Goal: Information Seeking & Learning: Learn about a topic

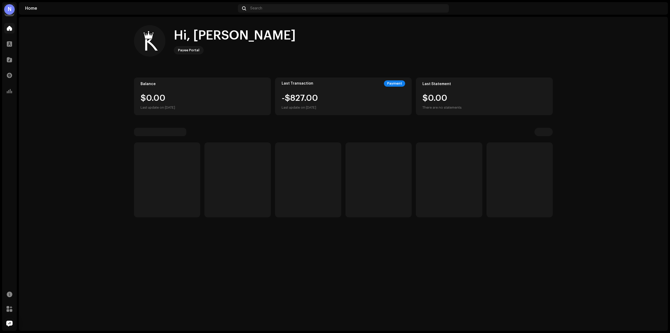
click at [9, 9] on div "N" at bounding box center [9, 9] width 10 height 10
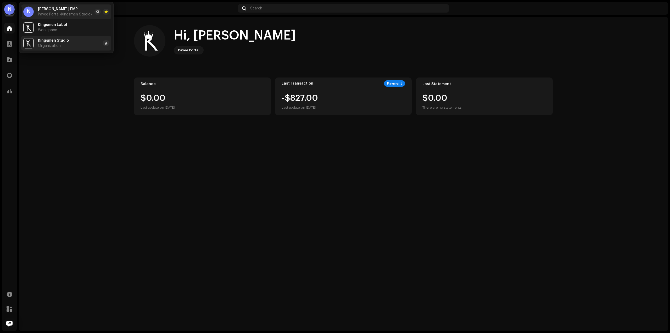
click at [62, 40] on span "Kingsmen Studio" at bounding box center [53, 40] width 31 height 4
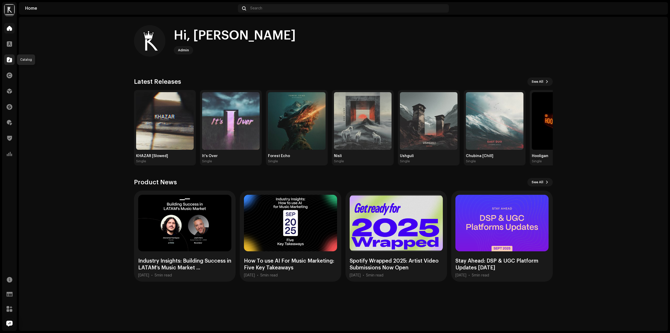
click at [8, 59] on span at bounding box center [9, 60] width 5 height 4
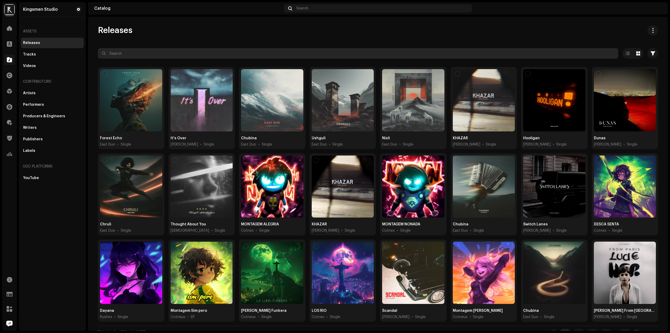
click at [157, 55] on input "text" at bounding box center [358, 53] width 520 height 10
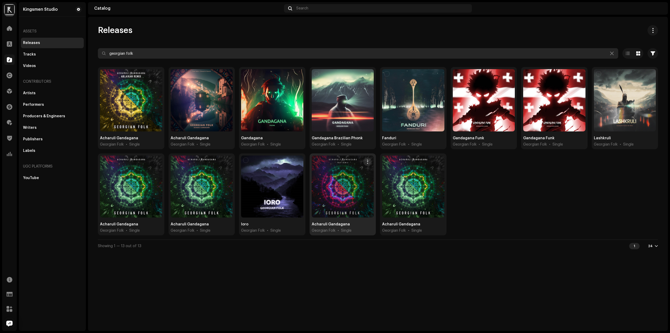
type input "georgian folk"
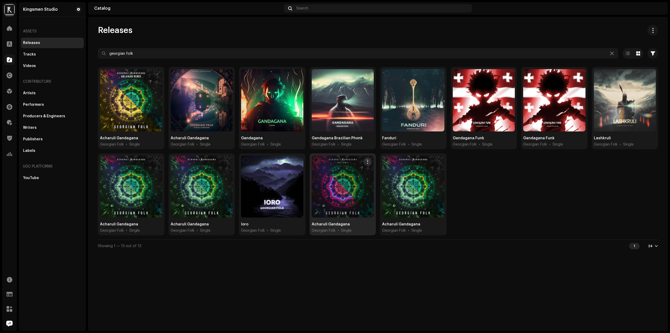
click at [350, 191] on div at bounding box center [343, 186] width 62 height 62
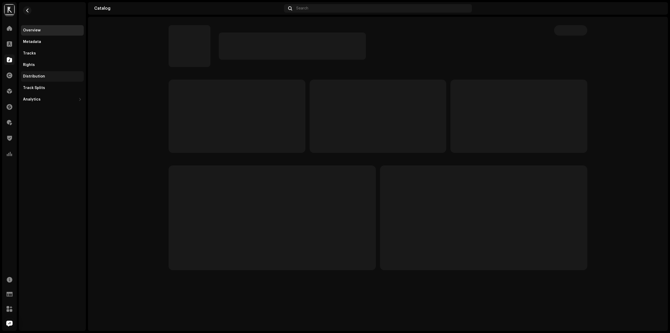
click at [43, 77] on div "Distribution" at bounding box center [34, 76] width 22 height 4
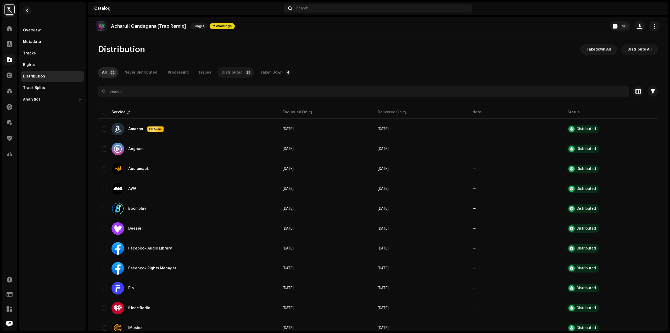
click at [245, 71] on p-badge "28" at bounding box center [248, 72] width 7 height 6
click at [260, 74] on div "Taken Down" at bounding box center [271, 72] width 22 height 10
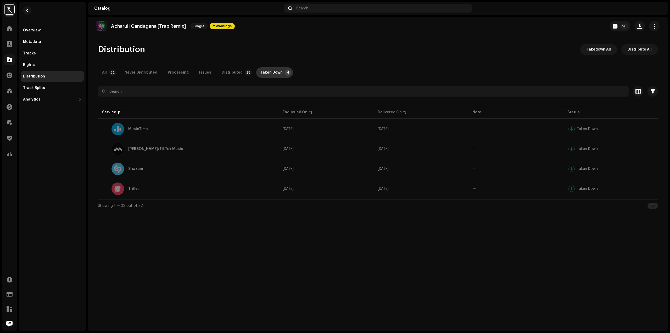
click at [260, 71] on div "Taken Down" at bounding box center [271, 72] width 22 height 10
click at [234, 70] on div "Distributed" at bounding box center [232, 72] width 21 height 10
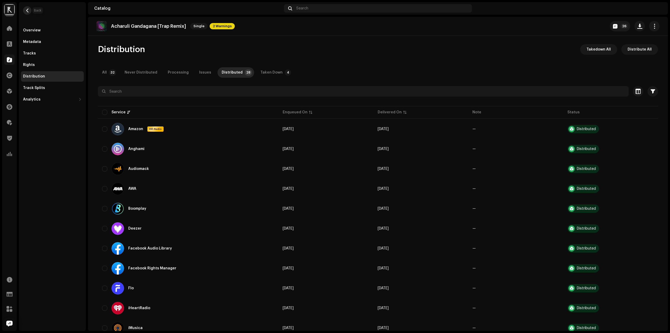
click at [29, 10] on span "button" at bounding box center [27, 10] width 4 height 4
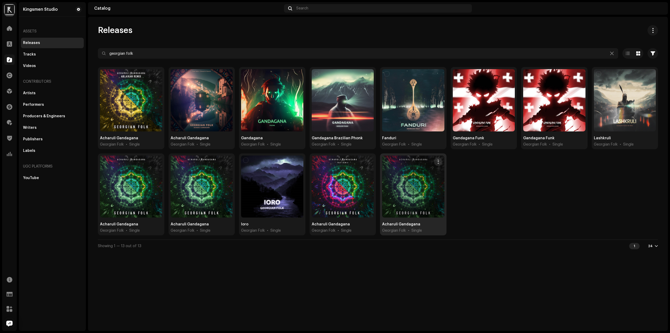
click at [411, 189] on div at bounding box center [413, 186] width 62 height 62
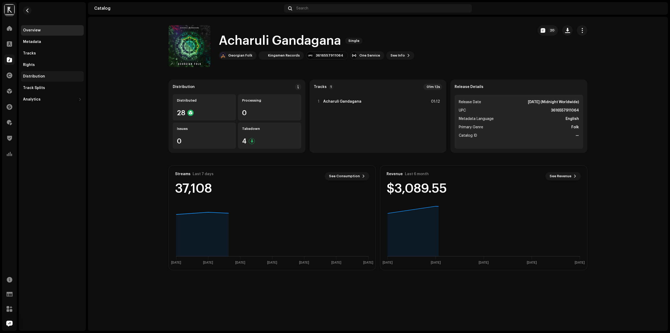
click at [43, 75] on div "Distribution" at bounding box center [34, 76] width 22 height 4
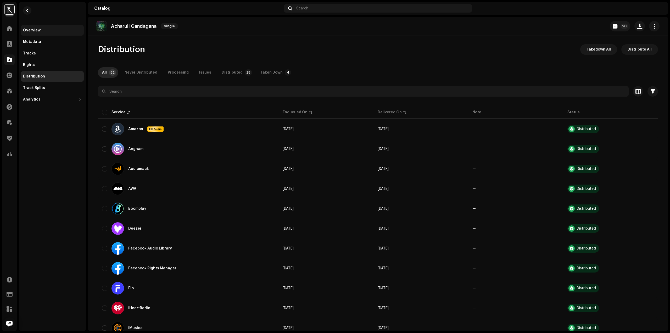
click at [37, 29] on div "Overview" at bounding box center [32, 30] width 18 height 4
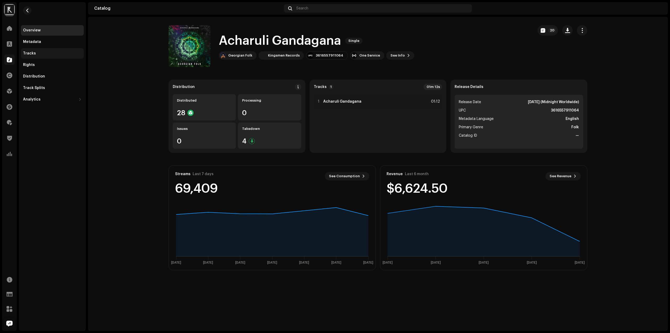
click at [39, 56] on div "Tracks" at bounding box center [52, 53] width 63 height 10
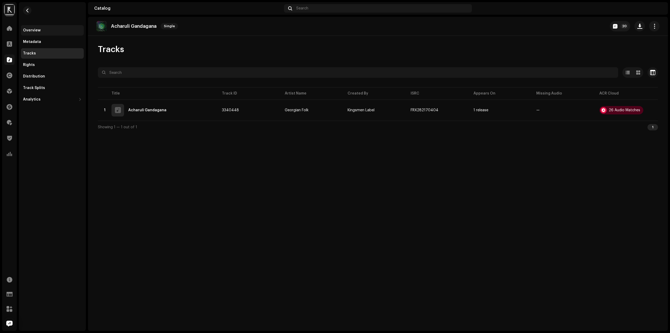
click at [41, 27] on div "Overview" at bounding box center [52, 30] width 63 height 10
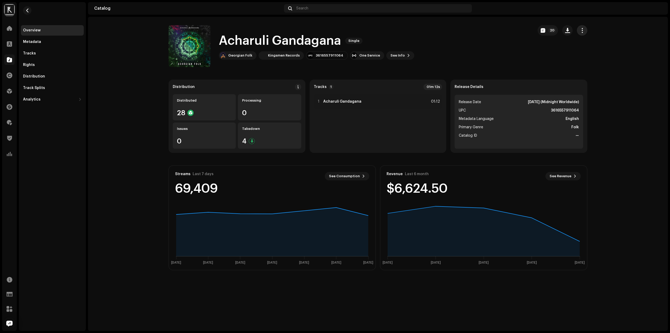
click at [582, 28] on span "button" at bounding box center [581, 30] width 5 height 4
click at [564, 31] on button "button" at bounding box center [567, 30] width 10 height 10
click at [571, 74] on span "Assets" at bounding box center [572, 74] width 13 height 4
click at [301, 40] on h1 "Acharuli Gandagana" at bounding box center [280, 40] width 122 height 17
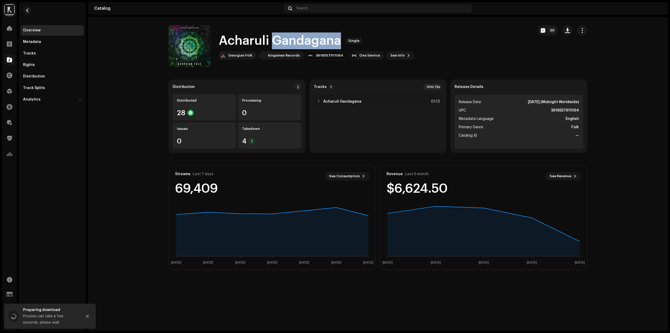
click at [301, 40] on h1 "Acharuli Gandagana" at bounding box center [280, 40] width 122 height 17
copy div "Acharuli Gandagana Single"
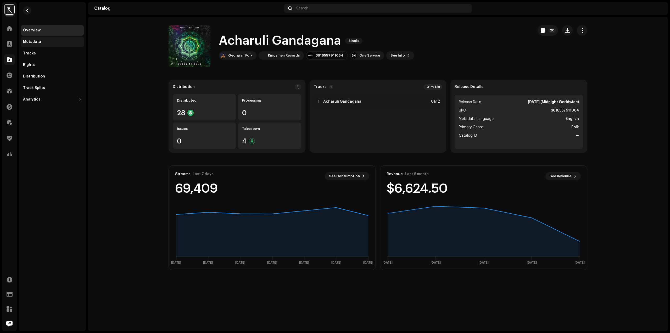
click at [45, 42] on div "Metadata" at bounding box center [52, 42] width 59 height 4
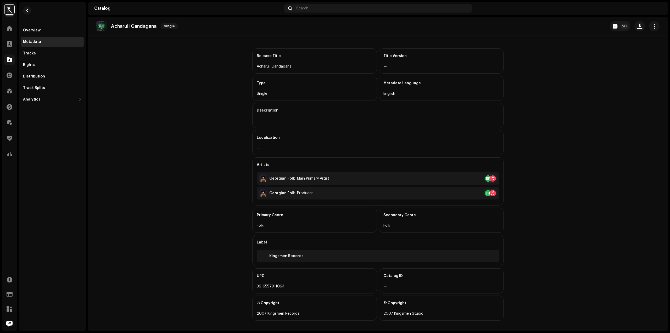
scroll to position [21, 0]
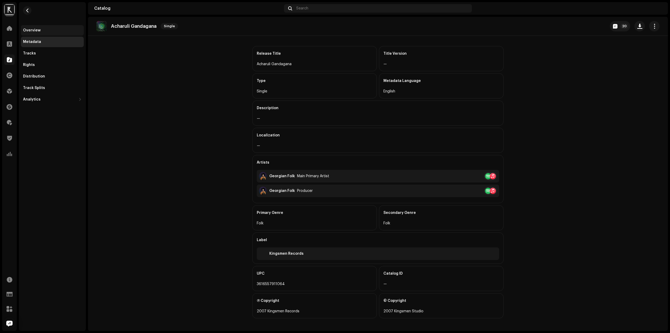
click at [38, 25] on div "Overview" at bounding box center [52, 30] width 63 height 10
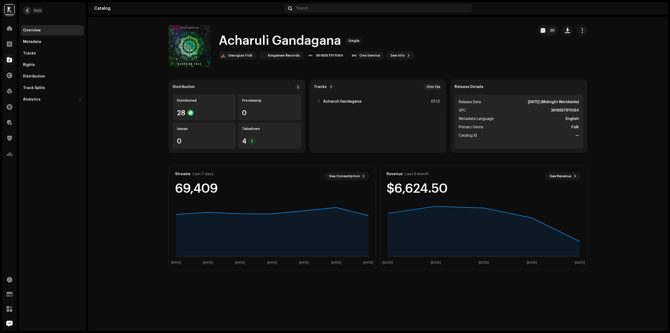
click at [28, 9] on span "button" at bounding box center [27, 10] width 4 height 4
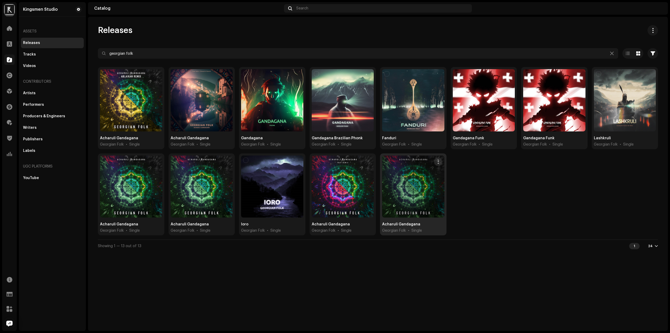
click at [420, 184] on div at bounding box center [413, 186] width 62 height 62
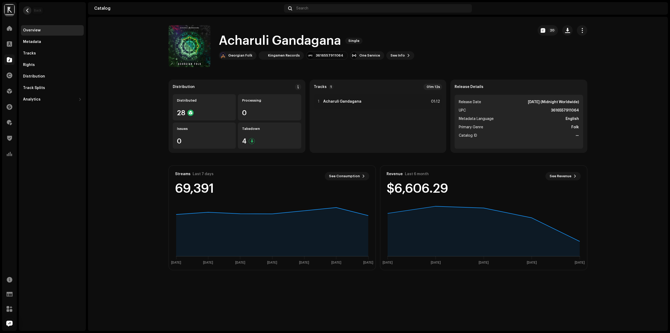
click at [29, 11] on span "button" at bounding box center [27, 10] width 4 height 4
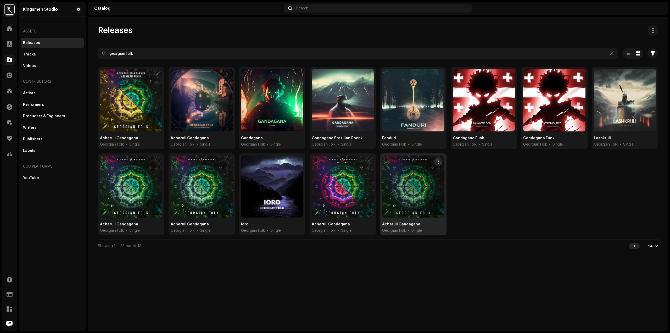
click at [415, 197] on div at bounding box center [413, 186] width 62 height 62
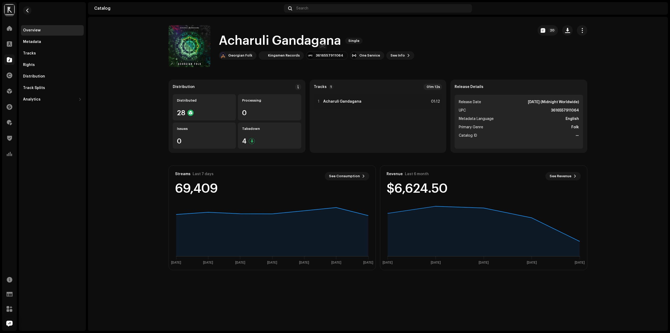
click at [327, 56] on div "3616557911064" at bounding box center [329, 55] width 28 height 4
copy div "3616557911064"
click at [33, 52] on div "Tracks" at bounding box center [29, 53] width 13 height 4
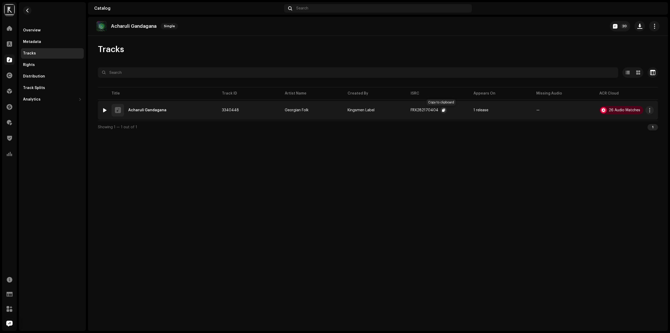
click at [443, 110] on button "button" at bounding box center [443, 110] width 6 height 6
click at [36, 44] on div "Metadata" at bounding box center [32, 42] width 18 height 4
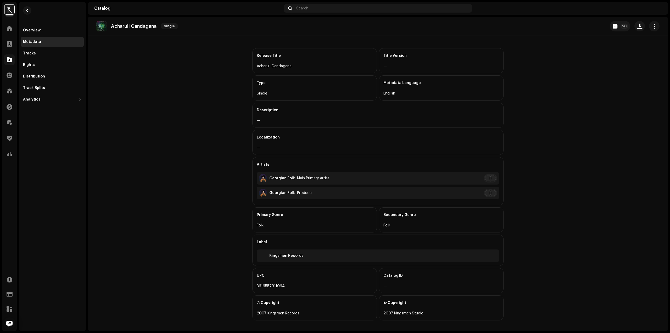
scroll to position [21, 0]
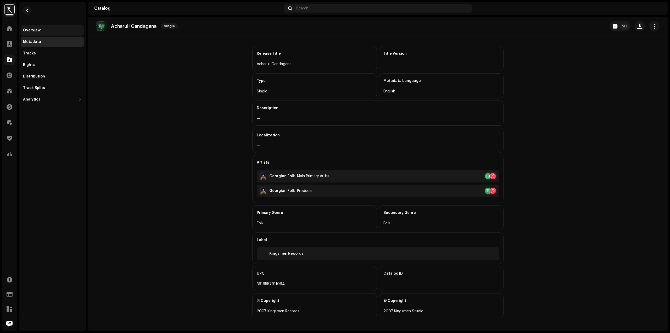
click at [50, 30] on div "Overview" at bounding box center [52, 30] width 59 height 4
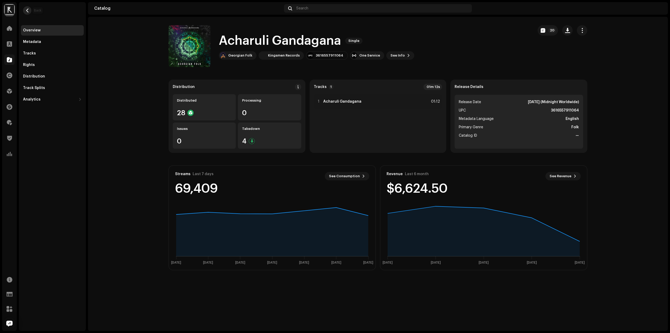
click at [27, 11] on span "button" at bounding box center [27, 10] width 4 height 4
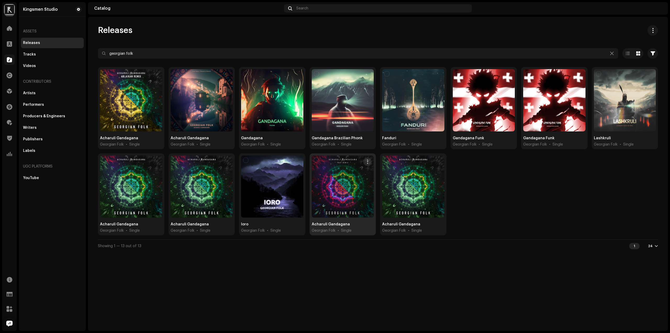
click at [342, 181] on div at bounding box center [343, 186] width 62 height 62
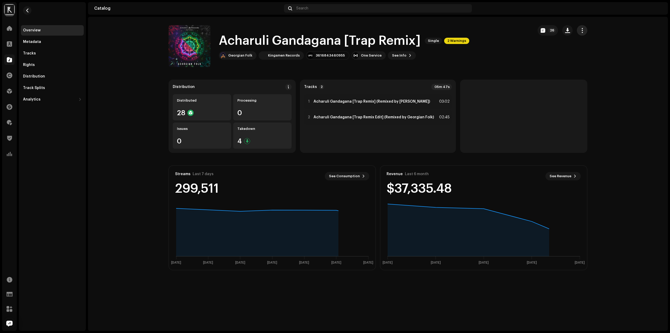
click at [581, 27] on button "button" at bounding box center [581, 30] width 10 height 10
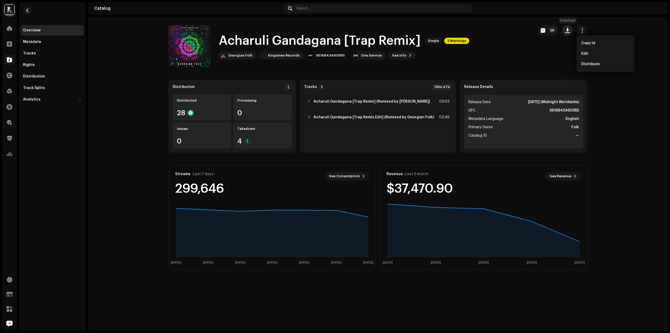
click at [569, 31] on span "button" at bounding box center [567, 30] width 5 height 4
click at [571, 71] on div "Assets" at bounding box center [590, 74] width 53 height 10
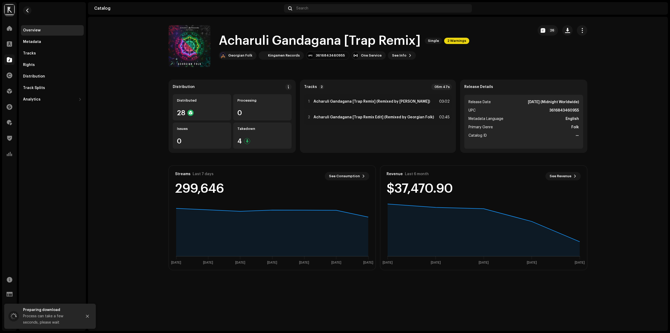
click at [291, 42] on h1 "Acharuli Gandagana [Trap Remix]" at bounding box center [320, 40] width 202 height 17
click at [247, 44] on h1 "Acharuli Gandagana [Trap Remix]" at bounding box center [320, 40] width 202 height 17
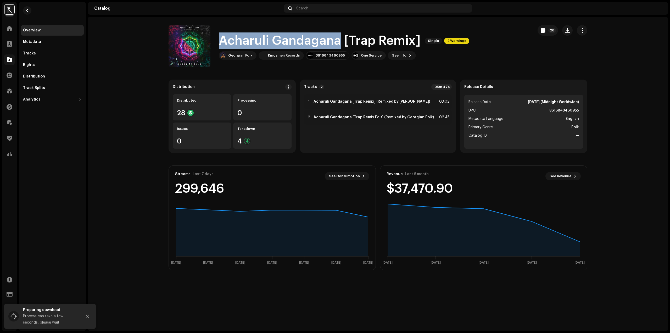
drag, startPoint x: 255, startPoint y: 38, endPoint x: 328, endPoint y: 22, distance: 75.0
click at [337, 33] on h1 "Acharuli Gandagana [Trap Remix]" at bounding box center [320, 40] width 202 height 17
copy h1 "Acharuli Gandagana"
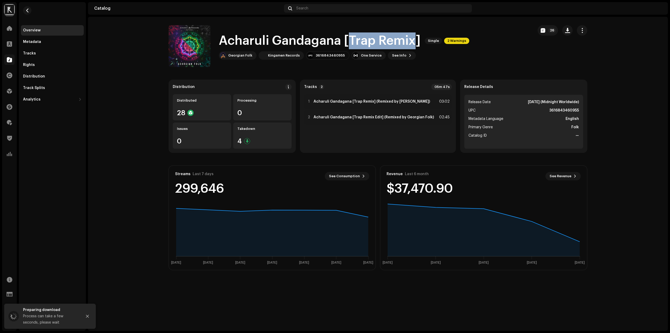
drag, startPoint x: 349, startPoint y: 39, endPoint x: 413, endPoint y: 36, distance: 64.2
click at [413, 36] on h1 "Acharuli Gandagana [Trap Remix]" at bounding box center [320, 40] width 202 height 17
copy h1 "Trap Remix"
click at [37, 43] on div "Metadata" at bounding box center [32, 42] width 18 height 4
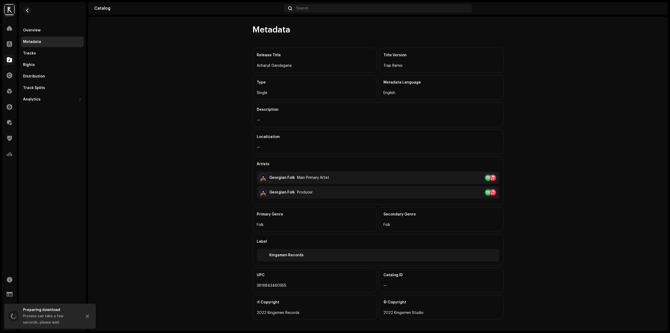
scroll to position [21, 0]
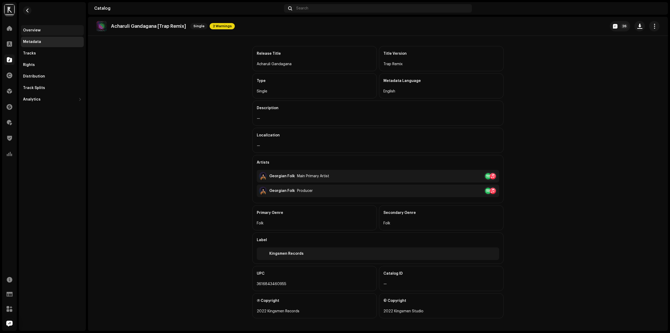
click at [55, 30] on div "Overview" at bounding box center [52, 30] width 59 height 4
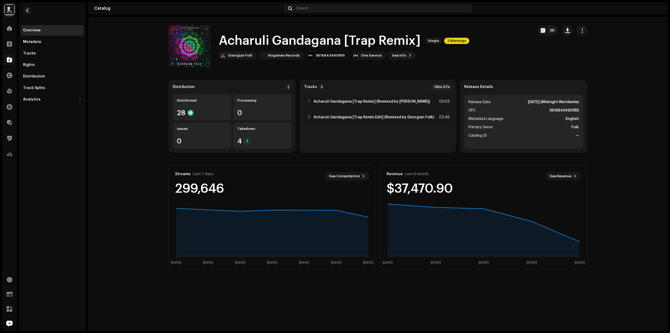
click at [326, 55] on div "3616843460955" at bounding box center [329, 55] width 29 height 4
copy div "3616843460955"
drag, startPoint x: 351, startPoint y: 40, endPoint x: 413, endPoint y: 41, distance: 62.3
click at [413, 41] on h1 "Acharuli Gandagana [Trap Remix]" at bounding box center [320, 40] width 202 height 17
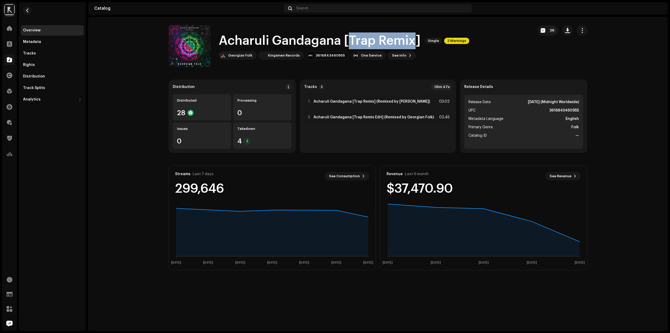
copy h1 "Trap Remix"
click at [43, 54] on div "Tracks" at bounding box center [52, 53] width 59 height 4
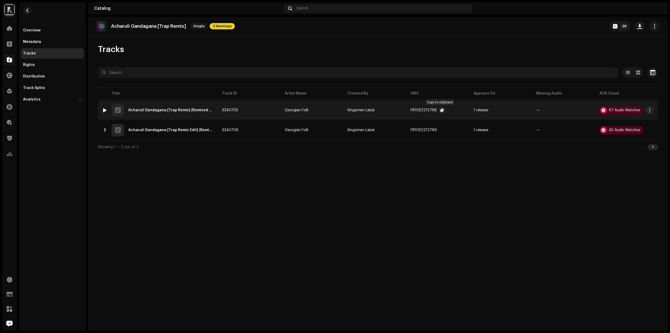
click at [440, 110] on span "button" at bounding box center [441, 110] width 3 height 4
click at [105, 111] on div at bounding box center [105, 110] width 4 height 4
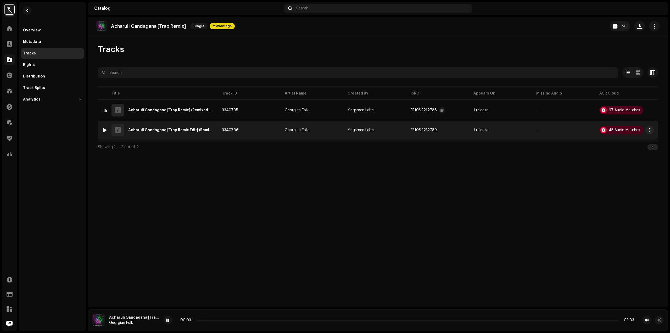
click at [103, 130] on div at bounding box center [105, 130] width 4 height 4
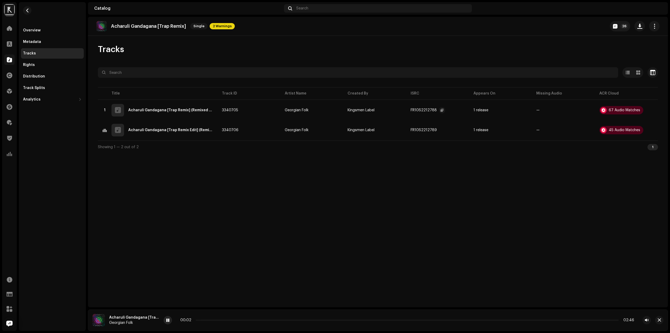
click at [168, 321] on span at bounding box center [167, 320] width 3 height 4
click at [439, 110] on button "button" at bounding box center [442, 110] width 6 height 6
click at [64, 32] on div "Overview" at bounding box center [52, 30] width 59 height 4
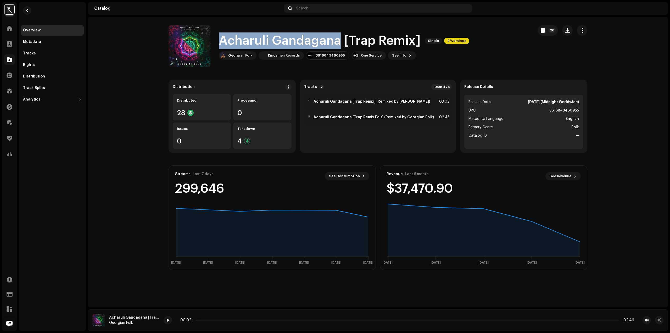
drag, startPoint x: 219, startPoint y: 40, endPoint x: 339, endPoint y: 39, distance: 120.1
click at [339, 39] on h1 "Acharuli Gandagana [Trap Remix]" at bounding box center [320, 40] width 202 height 17
copy h1 "Acharuli Gandagana"
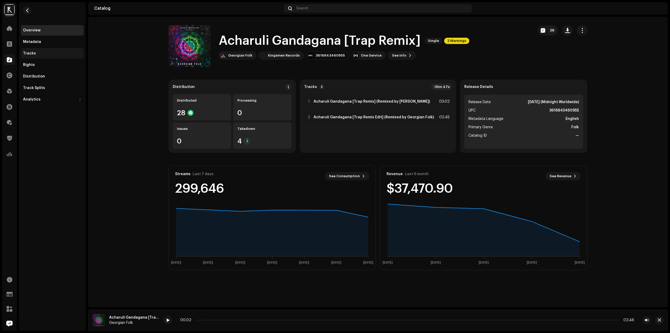
click at [36, 54] on div "Tracks" at bounding box center [52, 53] width 59 height 4
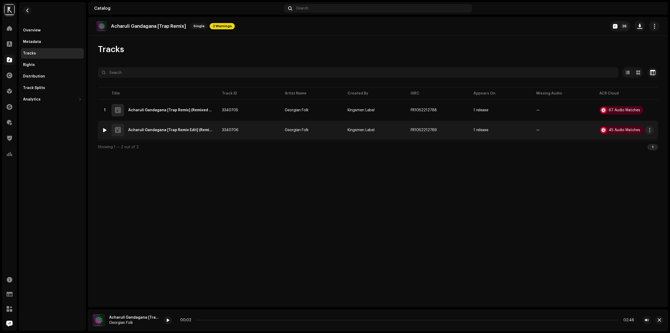
click at [199, 133] on div "2 Acharuli Gandagana [Trap Remix Edit] (Remixed by [PERSON_NAME])" at bounding box center [157, 130] width 111 height 13
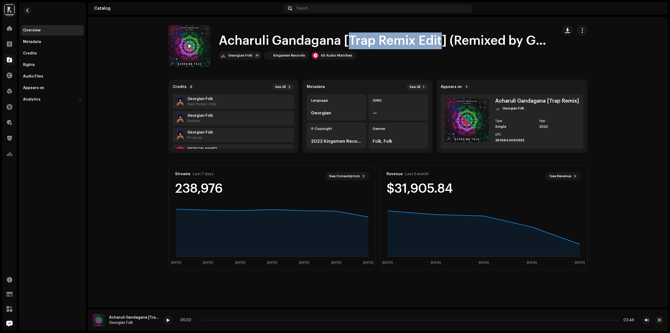
drag, startPoint x: 352, startPoint y: 40, endPoint x: 441, endPoint y: 35, distance: 89.6
click at [441, 35] on Folk)"] "Acharuli Gandagana [Trap Remix Edit] (Remixed by Georgian Folk)" at bounding box center [384, 40] width 331 height 17
copy Folk)"] "Trap Remix Edit"
click at [28, 8] on span "button" at bounding box center [27, 10] width 4 height 4
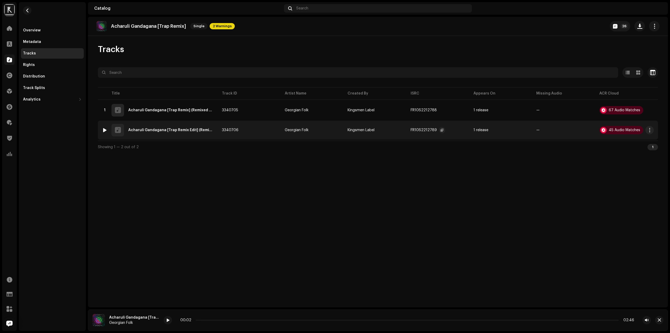
click at [436, 131] on div "FR10S2212789" at bounding box center [427, 130] width 35 height 10
click at [439, 131] on button "button" at bounding box center [442, 130] width 6 height 6
click at [30, 12] on button "button" at bounding box center [27, 10] width 8 height 8
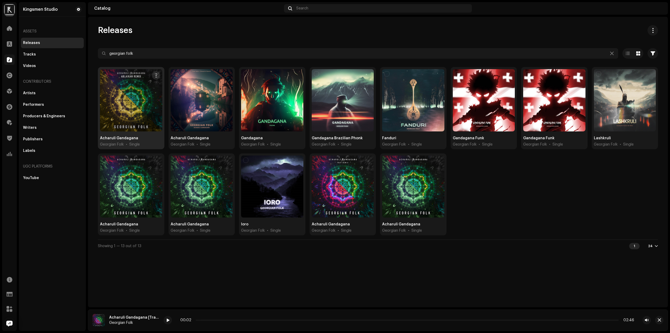
click at [132, 102] on div at bounding box center [131, 100] width 62 height 62
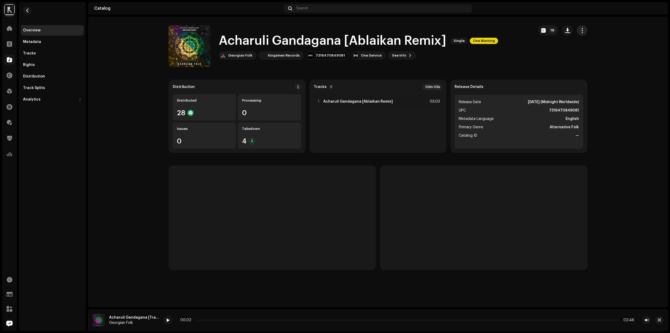
click at [584, 30] on span "button" at bounding box center [581, 30] width 5 height 4
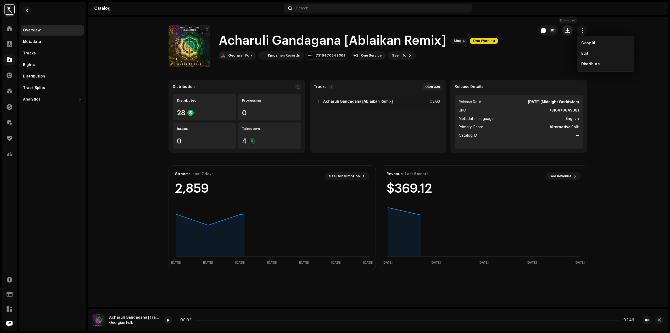
click at [568, 30] on span "button" at bounding box center [567, 30] width 5 height 4
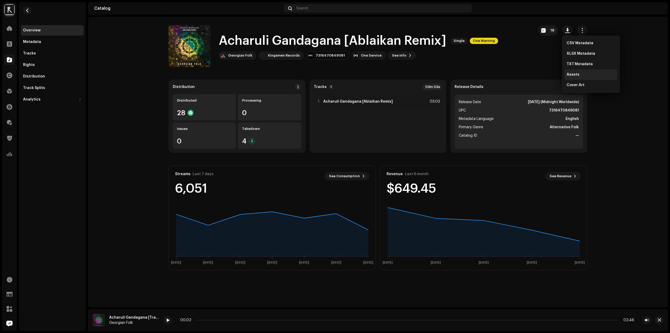
click at [573, 77] on div "Assets" at bounding box center [590, 74] width 53 height 10
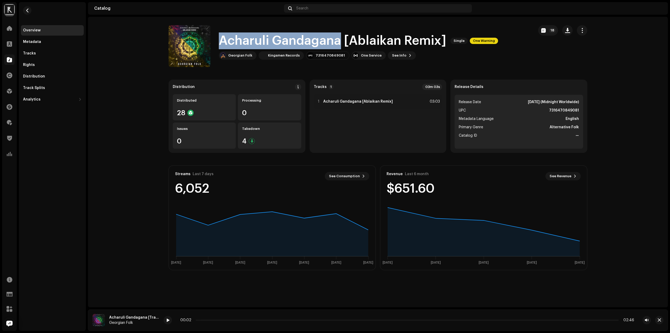
drag, startPoint x: 221, startPoint y: 38, endPoint x: 341, endPoint y: 39, distance: 119.8
click at [341, 39] on h1 "Acharuli Gandagana [Ablaikan Remix]" at bounding box center [332, 40] width 227 height 17
copy h1 "Acharuli Gandagana"
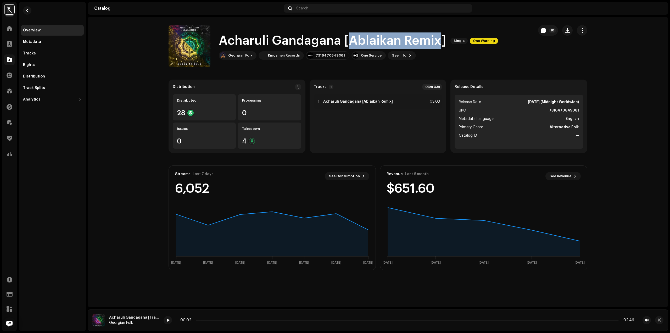
drag, startPoint x: 349, startPoint y: 41, endPoint x: 438, endPoint y: 37, distance: 89.5
click at [438, 37] on h1 "Acharuli Gandagana [Ablaikan Remix]" at bounding box center [332, 40] width 227 height 17
copy h1 "Ablaikan Remix"
click at [42, 43] on div "Metadata" at bounding box center [52, 42] width 59 height 4
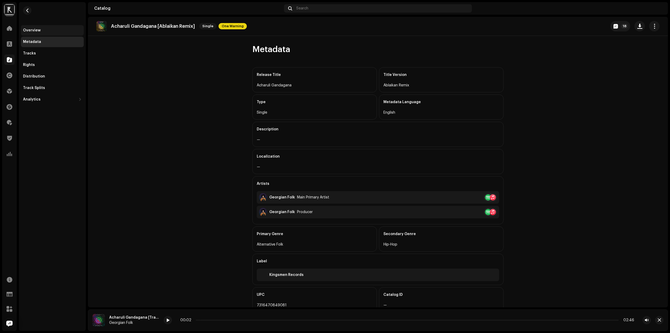
click at [38, 34] on div "Overview" at bounding box center [52, 30] width 63 height 10
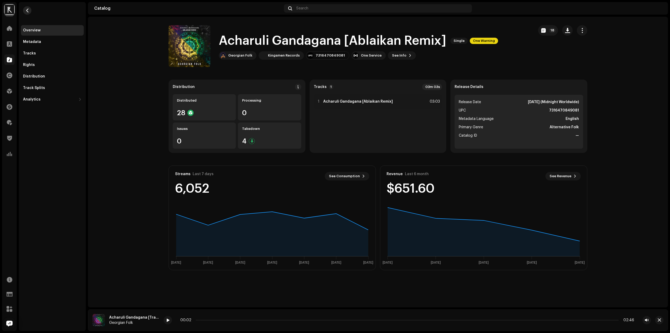
click at [26, 10] on span "button" at bounding box center [27, 10] width 4 height 4
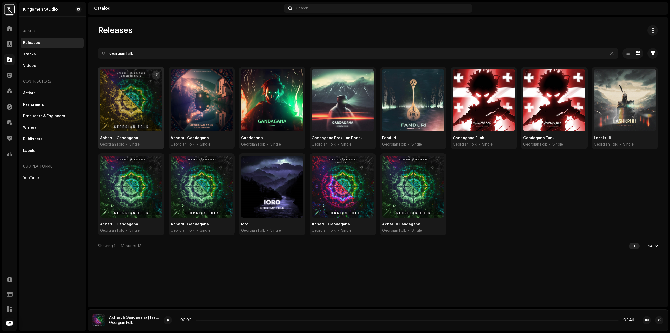
click at [130, 102] on div at bounding box center [131, 100] width 62 height 62
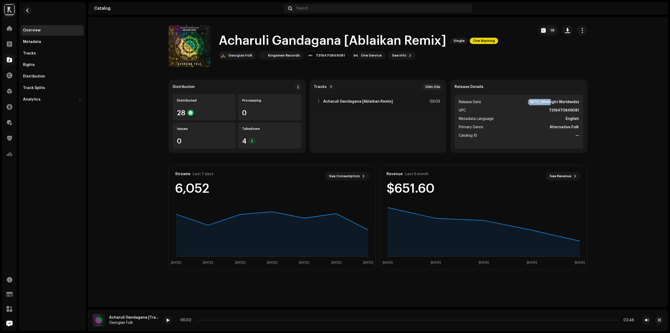
drag, startPoint x: 522, startPoint y: 103, endPoint x: 540, endPoint y: 100, distance: 18.7
click at [540, 100] on li "Release Date [DATE] (Midnight Worldwide)" at bounding box center [519, 102] width 120 height 6
click at [508, 103] on li "Release Date [DATE] (Midnight Worldwide)" at bounding box center [519, 102] width 120 height 6
click at [28, 13] on button "button" at bounding box center [27, 10] width 8 height 8
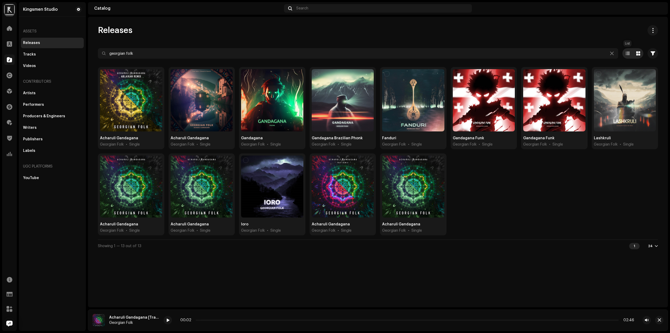
click at [630, 55] on div at bounding box center [627, 53] width 10 height 10
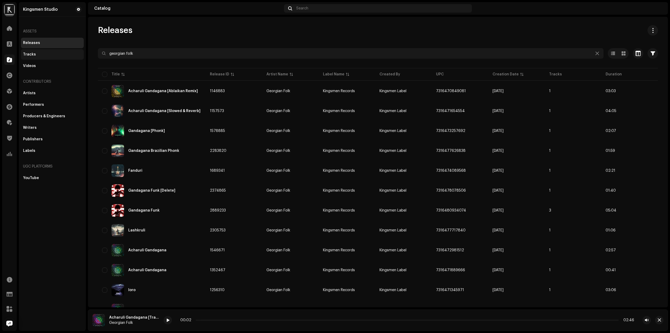
click at [36, 54] on div "Tracks" at bounding box center [52, 54] width 59 height 4
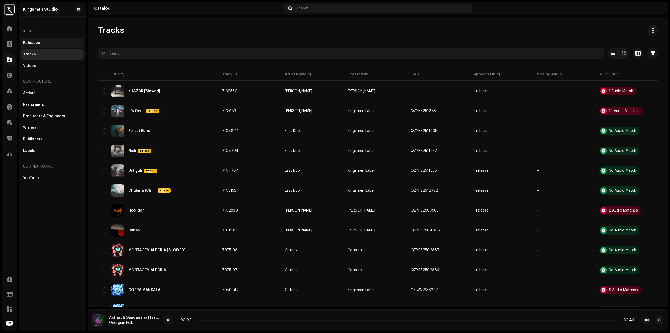
click at [58, 38] on div "Releases" at bounding box center [52, 43] width 63 height 10
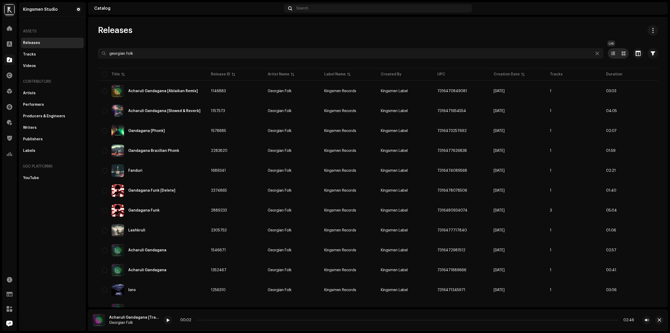
click at [611, 53] on span at bounding box center [613, 53] width 4 height 4
click at [618, 53] on div at bounding box center [623, 53] width 10 height 10
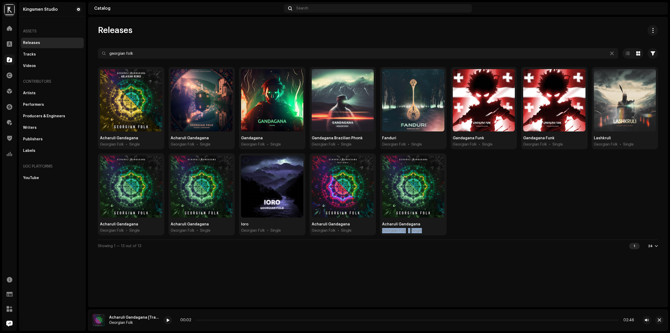
drag, startPoint x: 420, startPoint y: 231, endPoint x: 378, endPoint y: 231, distance: 41.6
click at [378, 231] on div "Acharuli Gandagana Georgian Folk • Single Acharuli Gandagana Georgian Folk • Si…" at bounding box center [378, 153] width 560 height 172
click at [579, 196] on div "Acharuli Gandagana Georgian Folk • Single Acharuli Gandagana Georgian Folk • Si…" at bounding box center [378, 153] width 560 height 172
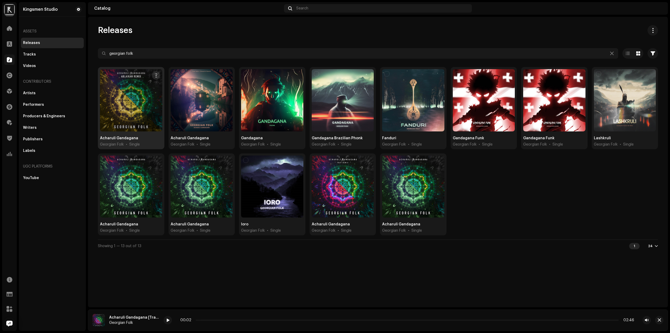
click at [132, 113] on div at bounding box center [131, 100] width 62 height 62
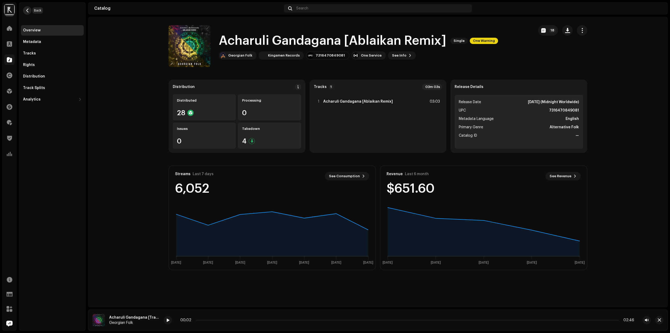
click at [28, 12] on span "button" at bounding box center [27, 10] width 4 height 4
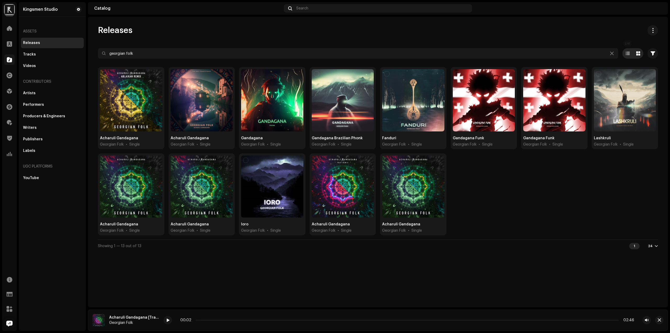
click at [631, 53] on div at bounding box center [627, 53] width 10 height 10
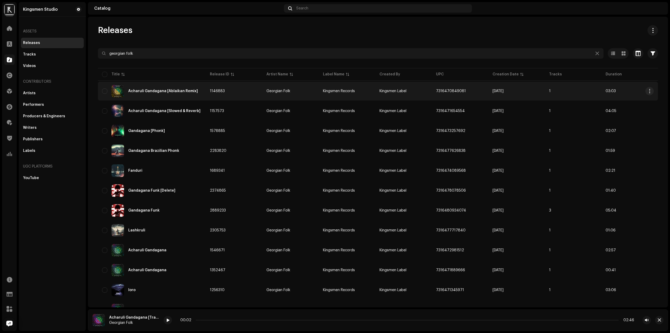
click at [165, 92] on div "Acharuli Gandagana [Ablaikan Remix]" at bounding box center [163, 91] width 70 height 4
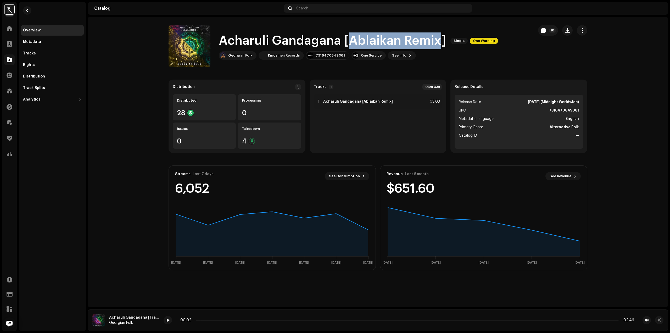
drag, startPoint x: 351, startPoint y: 38, endPoint x: 440, endPoint y: 44, distance: 89.4
click at [440, 44] on h1 "Acharuli Gandagana [Ablaikan Remix]" at bounding box center [332, 40] width 227 height 17
click at [35, 50] on div "Tracks" at bounding box center [52, 53] width 63 height 10
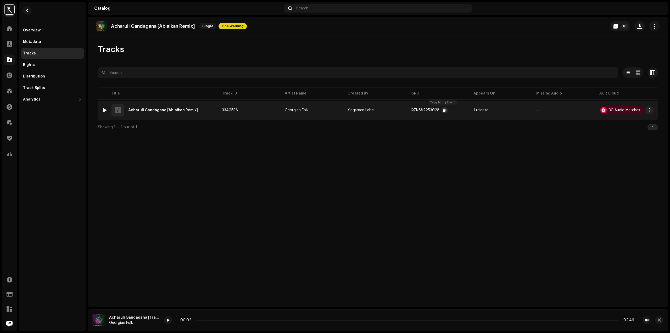
click at [443, 111] on span "button" at bounding box center [444, 110] width 3 height 4
click at [166, 109] on div "Acharuli Gandagana [Ablaikan Remix]" at bounding box center [163, 110] width 70 height 4
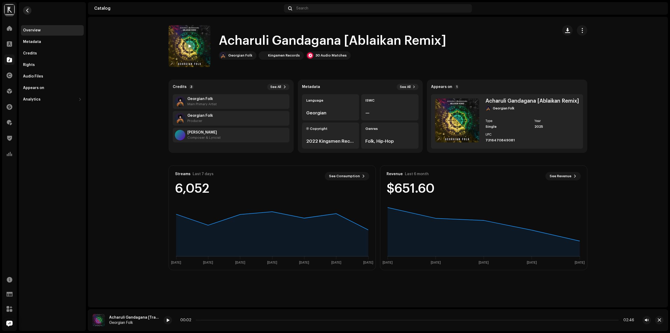
click at [27, 7] on button "button" at bounding box center [27, 10] width 8 height 8
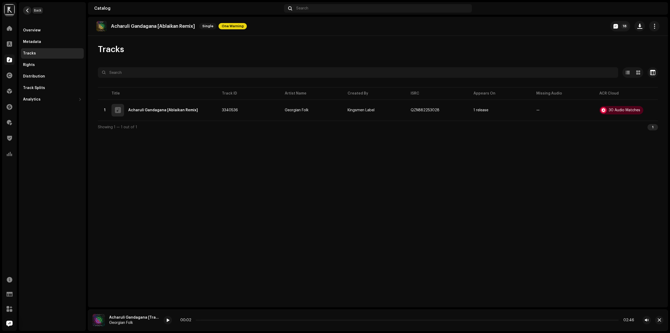
click at [27, 7] on button "button" at bounding box center [27, 10] width 8 height 8
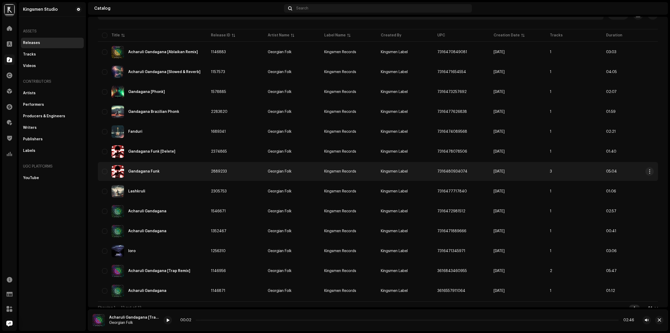
scroll to position [46, 0]
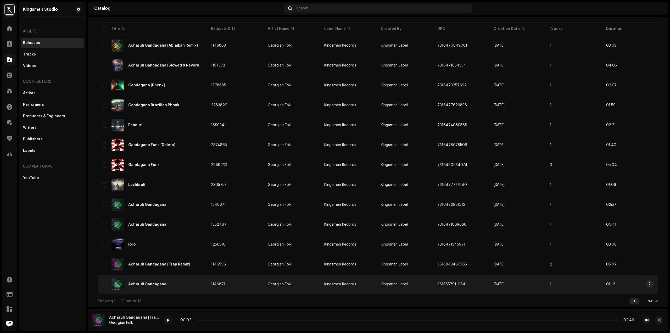
click at [153, 283] on div "Acharuli Gandagana" at bounding box center [147, 284] width 38 height 4
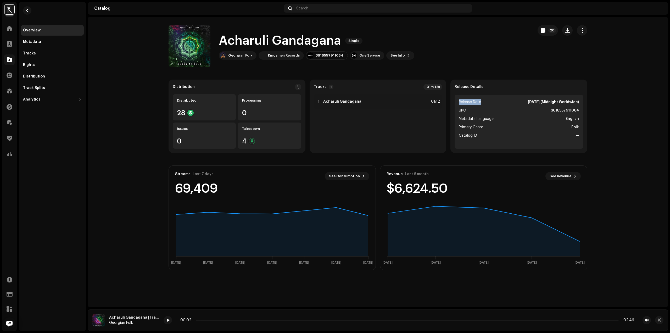
drag, startPoint x: 458, startPoint y: 104, endPoint x: 481, endPoint y: 105, distance: 23.3
click at [481, 105] on ul "Release Date [DATE] (Midnight Worldwide) UPC 3616557911064 Metadata Language En…" at bounding box center [518, 122] width 128 height 54
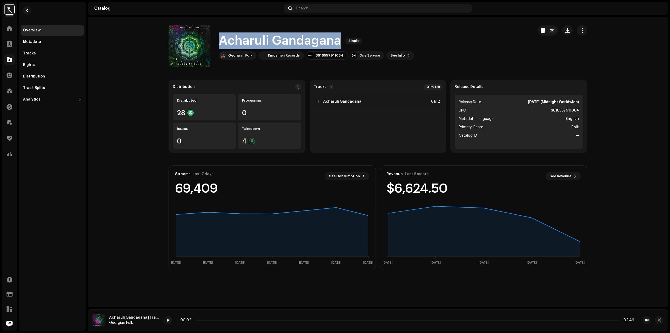
drag, startPoint x: 220, startPoint y: 38, endPoint x: 340, endPoint y: 44, distance: 120.5
click at [340, 44] on div "Acharuli Gandagana Single" at bounding box center [316, 40] width 195 height 17
click at [31, 10] on button "button" at bounding box center [27, 10] width 8 height 8
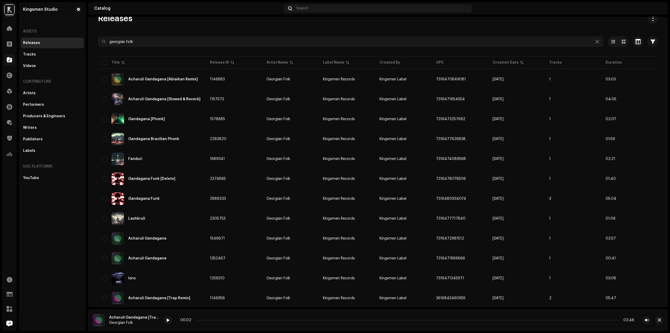
scroll to position [46, 0]
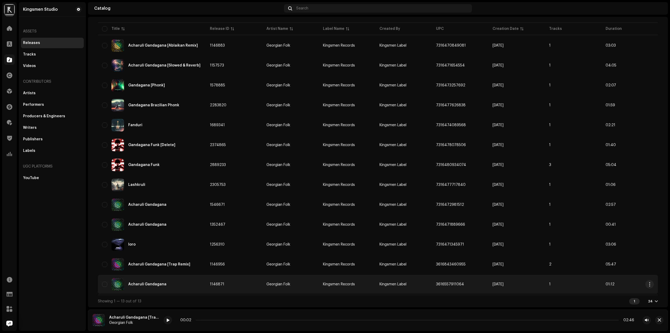
click at [160, 287] on div "Acharuli Gandagana" at bounding box center [151, 284] width 99 height 13
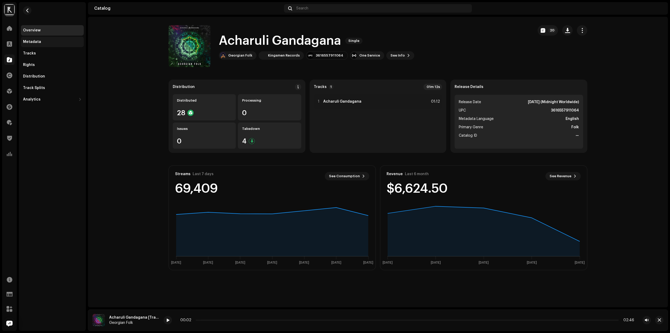
click at [47, 42] on div "Metadata" at bounding box center [52, 42] width 59 height 4
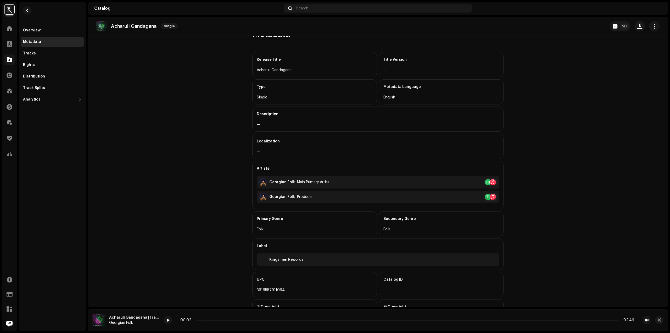
scroll to position [45, 0]
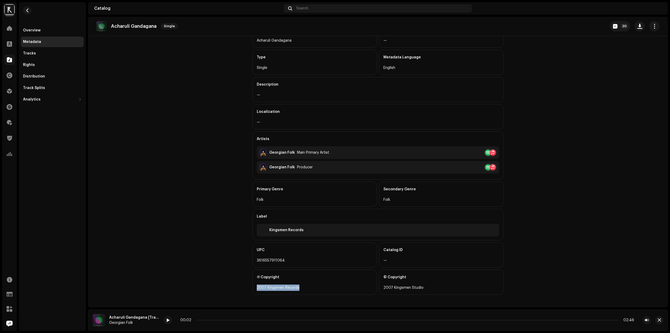
drag, startPoint x: 254, startPoint y: 286, endPoint x: 314, endPoint y: 288, distance: 59.9
click at [314, 288] on div "Ⓟ Copyright 2007 Kingsmen Records" at bounding box center [314, 281] width 125 height 25
click at [314, 288] on div "2007 Kingsmen Records" at bounding box center [315, 287] width 116 height 6
drag, startPoint x: 309, startPoint y: 288, endPoint x: 236, endPoint y: 285, distance: 73.3
click at [236, 285] on catalog-releases-details-metadata "Acharuli Gandagana Single 20 Metadata Release Title Acharuli Gandagana Title Ve…" at bounding box center [378, 139] width 580 height 335
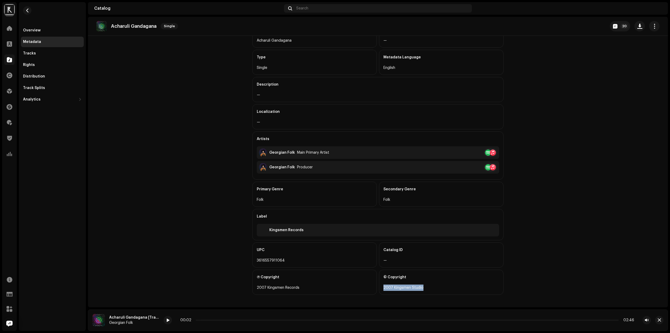
drag, startPoint x: 380, startPoint y: 286, endPoint x: 357, endPoint y: 289, distance: 22.6
click at [457, 285] on div "© Copyright 2007 Kingsmen Studio" at bounding box center [441, 281] width 125 height 25
drag, startPoint x: 286, startPoint y: 288, endPoint x: 234, endPoint y: 286, distance: 51.3
click at [234, 286] on catalog-releases-details-metadata "Acharuli Gandagana Single 20 Metadata Release Title Acharuli Gandagana Title Ve…" at bounding box center [378, 139] width 580 height 335
click at [30, 9] on button "button" at bounding box center [27, 10] width 8 height 8
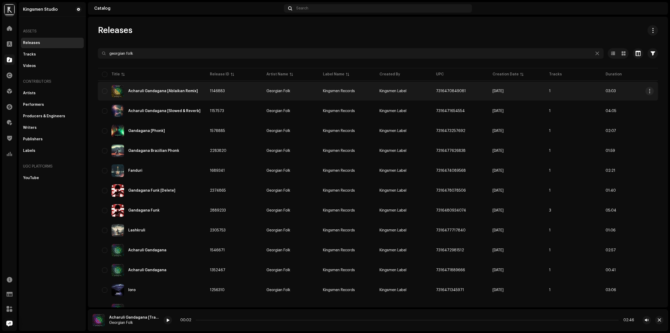
click at [423, 91] on td "Kingsmen Label" at bounding box center [403, 91] width 56 height 19
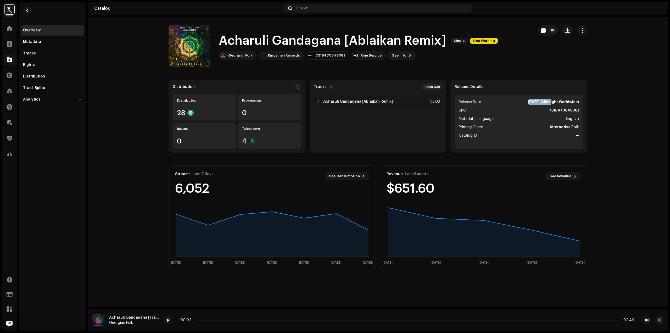
drag, startPoint x: 518, startPoint y: 101, endPoint x: 540, endPoint y: 102, distance: 21.5
click at [540, 102] on li "Release Date [DATE] (Midnight Worldwide)" at bounding box center [519, 102] width 120 height 6
click at [535, 103] on strong "[DATE] (Midnight Worldwide)" at bounding box center [553, 102] width 51 height 6
drag, startPoint x: 517, startPoint y: 99, endPoint x: 373, endPoint y: 72, distance: 146.5
click at [544, 100] on ul "Release Date [DATE] (Midnight Worldwide) UPC 7316470849081 Metadata Language En…" at bounding box center [518, 122] width 128 height 54
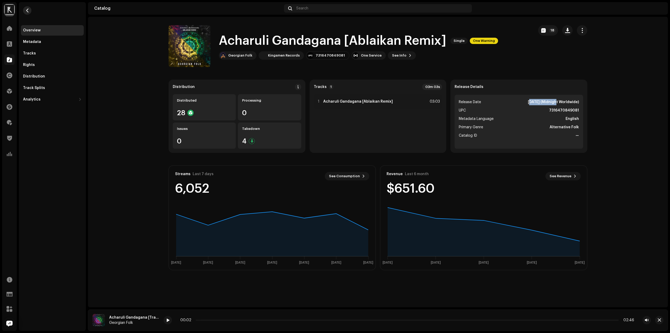
click at [29, 11] on span "button" at bounding box center [27, 10] width 4 height 4
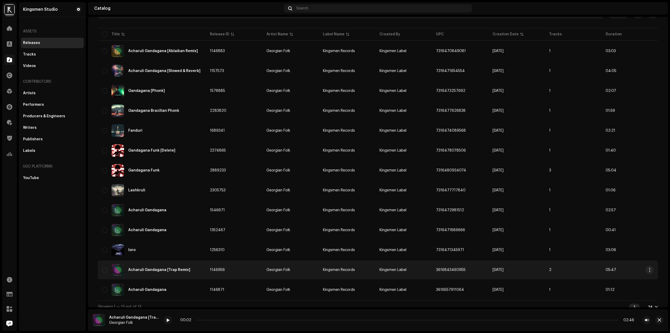
scroll to position [46, 0]
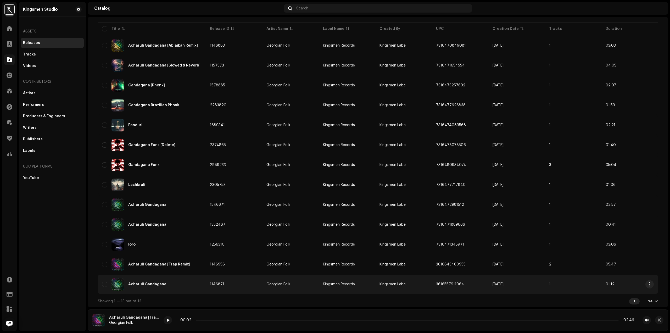
click at [385, 277] on td "Kingsmen Label" at bounding box center [403, 284] width 56 height 19
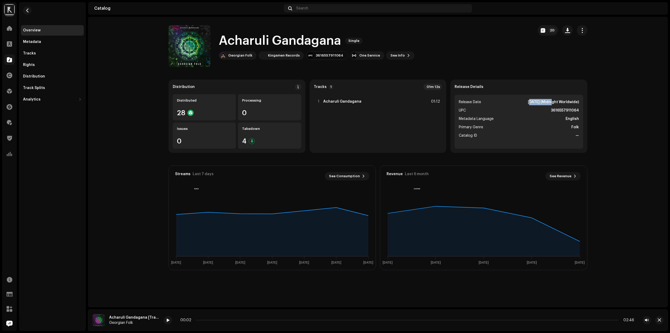
drag, startPoint x: 519, startPoint y: 102, endPoint x: 540, endPoint y: 103, distance: 20.7
click at [540, 103] on li "Release Date [DATE] (Midnight Worldwide)" at bounding box center [519, 102] width 120 height 6
click at [30, 11] on button "button" at bounding box center [27, 10] width 8 height 8
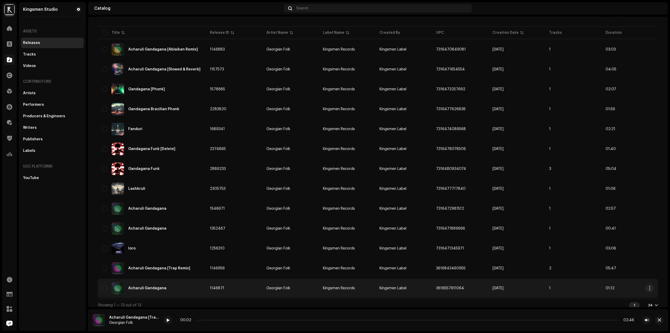
scroll to position [46, 0]
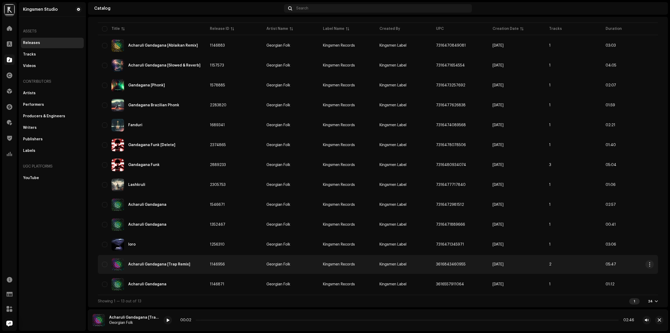
click at [171, 263] on div "Acharuli Gandagana [Trap Remix]" at bounding box center [159, 264] width 62 height 4
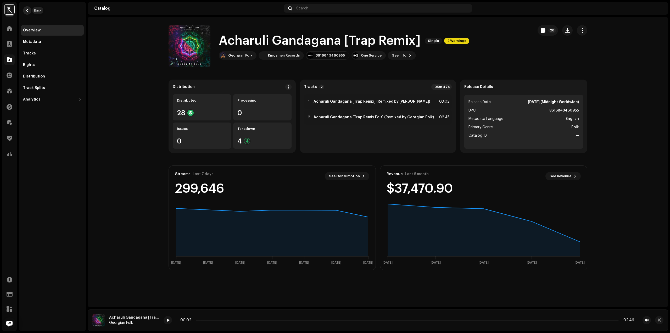
click at [29, 12] on span "button" at bounding box center [27, 10] width 4 height 4
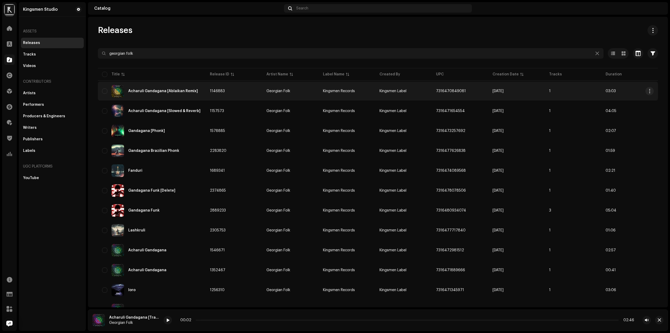
click at [180, 92] on div "Acharuli Gandagana [Ablaikan Remix]" at bounding box center [163, 91] width 70 height 4
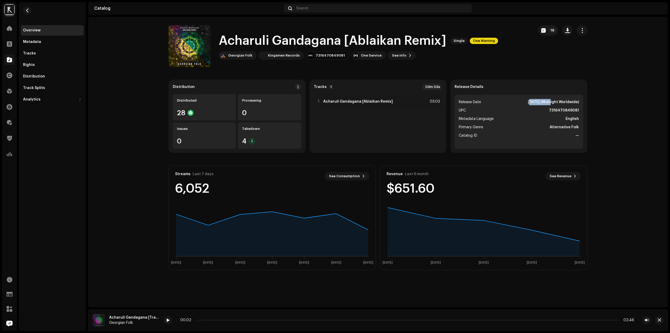
drag, startPoint x: 521, startPoint y: 101, endPoint x: 540, endPoint y: 101, distance: 18.3
click at [540, 101] on li "Release Date [DATE] (Midnight Worldwide)" at bounding box center [519, 102] width 120 height 6
click at [26, 9] on span "button" at bounding box center [27, 10] width 4 height 4
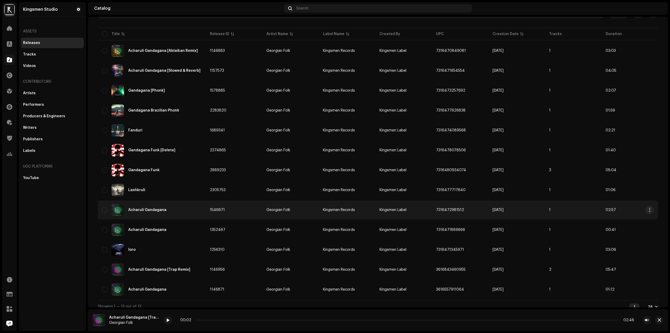
scroll to position [46, 0]
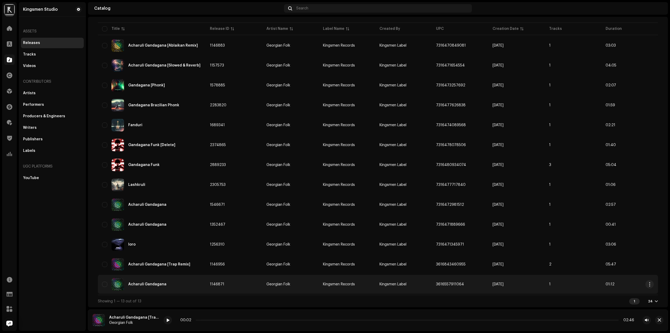
click at [151, 286] on div "Acharuli Gandagana" at bounding box center [151, 284] width 99 height 13
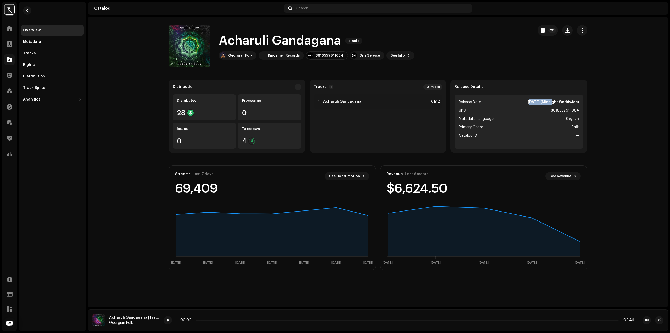
drag, startPoint x: 517, startPoint y: 100, endPoint x: 538, endPoint y: 103, distance: 20.9
click at [539, 100] on li "Release Date [DATE] (Midnight Worldwide)" at bounding box center [519, 102] width 120 height 6
click at [37, 41] on div "Metadata" at bounding box center [32, 42] width 18 height 4
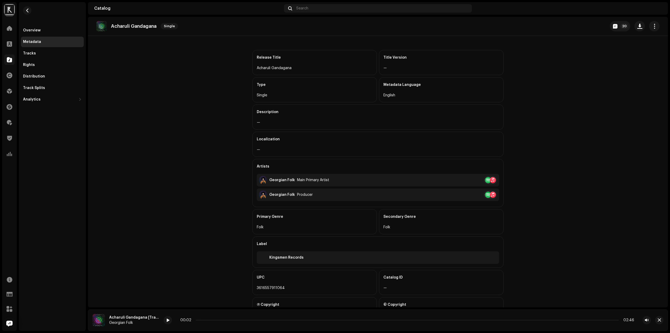
scroll to position [45, 0]
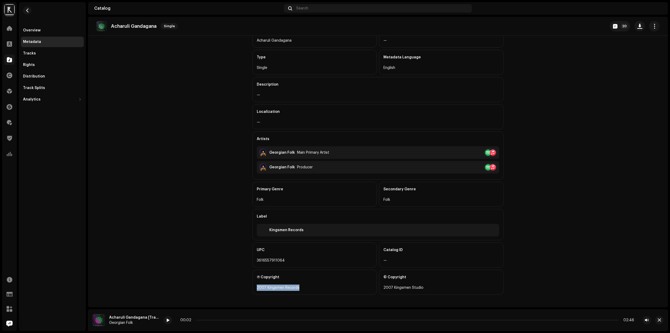
drag, startPoint x: 252, startPoint y: 286, endPoint x: 306, endPoint y: 285, distance: 53.9
click at [306, 285] on div "Ⓟ Copyright 2007 Kingsmen Records" at bounding box center [314, 281] width 125 height 25
click at [307, 285] on div "2007 Kingsmen Records" at bounding box center [315, 287] width 116 height 6
click at [148, 163] on catalog-releases-details-metadata "Acharuli Gandagana Single 20 Metadata Release Title Acharuli Gandagana Title Ve…" at bounding box center [378, 139] width 580 height 335
drag, startPoint x: 255, startPoint y: 286, endPoint x: 302, endPoint y: 287, distance: 47.1
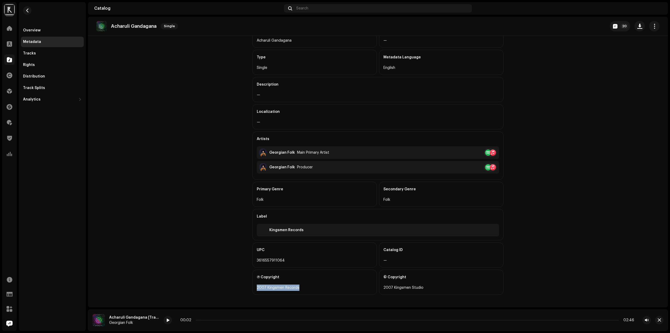
click at [302, 287] on div "2007 Kingsmen Records" at bounding box center [315, 287] width 116 height 6
click at [303, 287] on div "2007 Kingsmen Records" at bounding box center [315, 287] width 116 height 6
click at [308, 290] on div "2007 Kingsmen Records" at bounding box center [315, 287] width 116 height 6
click at [26, 9] on span "button" at bounding box center [27, 10] width 4 height 4
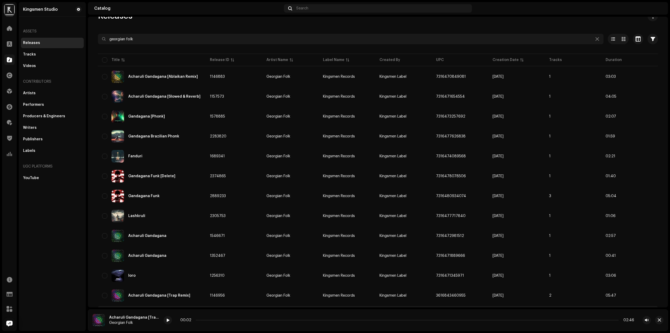
scroll to position [46, 0]
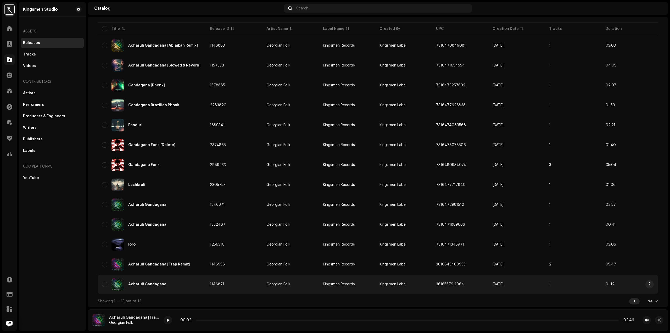
click at [471, 289] on td "3616557911064" at bounding box center [460, 284] width 56 height 19
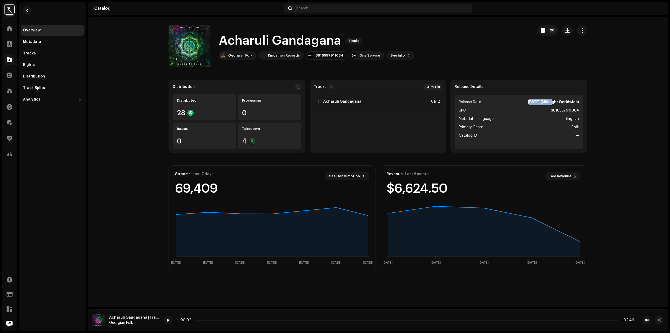
drag, startPoint x: 513, startPoint y: 101, endPoint x: 540, endPoint y: 103, distance: 26.2
click at [540, 103] on li "Release Date [DATE] (Midnight Worldwide)" at bounding box center [519, 102] width 120 height 6
click at [528, 100] on strong "[DATE] (Midnight Worldwide)" at bounding box center [553, 102] width 51 height 6
drag, startPoint x: 517, startPoint y: 100, endPoint x: 539, endPoint y: 102, distance: 22.1
click at [539, 102] on li "Release Date [DATE] (Midnight Worldwide)" at bounding box center [519, 102] width 120 height 6
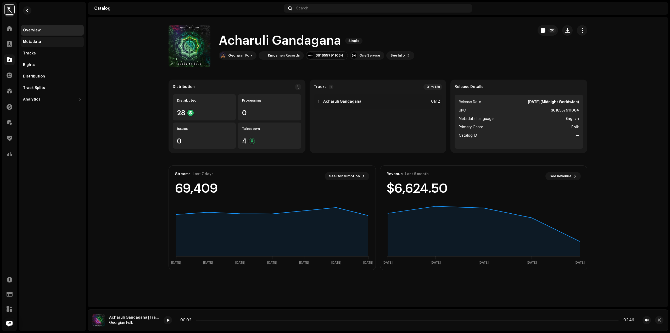
click at [49, 39] on div "Metadata" at bounding box center [52, 42] width 63 height 10
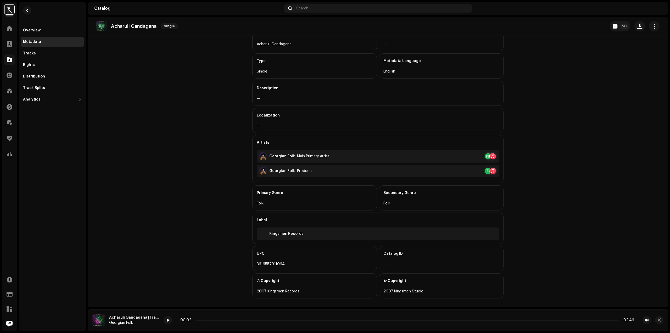
scroll to position [45, 0]
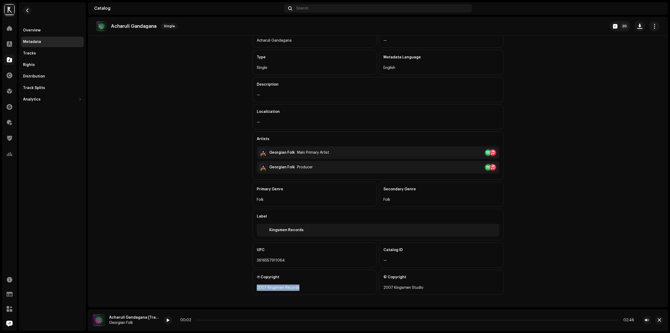
drag, startPoint x: 253, startPoint y: 287, endPoint x: 310, endPoint y: 288, distance: 56.8
click at [310, 288] on div "Ⓟ Copyright 2007 Kingsmen Records" at bounding box center [314, 281] width 125 height 25
click at [214, 288] on catalog-releases-details-metadata "Acharuli Gandagana Single 20 Metadata Release Title Acharuli Gandagana Title Ve…" at bounding box center [378, 139] width 580 height 335
click at [22, 9] on re-m-nav-back at bounding box center [27, 13] width 13 height 23
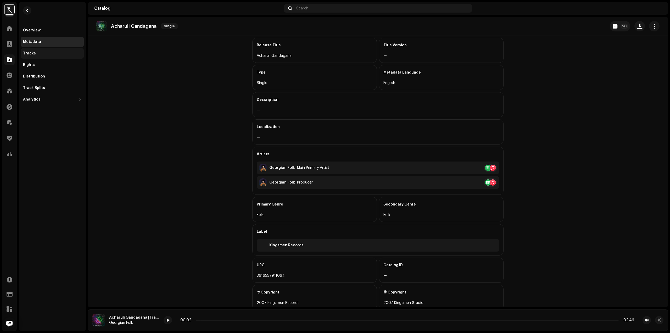
scroll to position [0, 0]
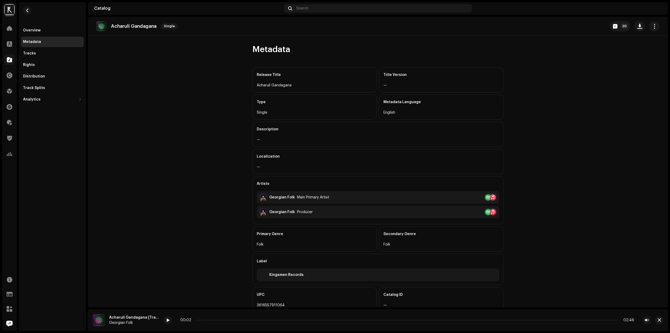
click at [29, 5] on re-m-nav-back at bounding box center [27, 13] width 13 height 23
click at [30, 10] on button "button" at bounding box center [27, 10] width 8 height 8
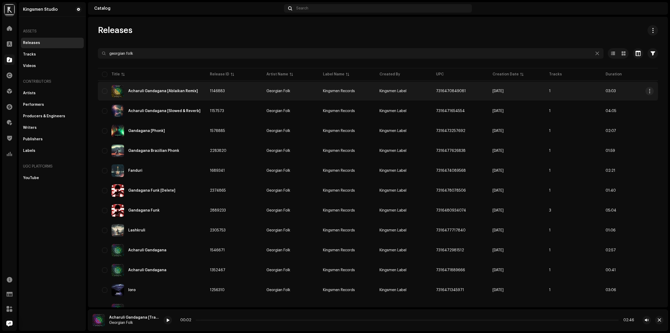
click at [397, 91] on span "Kingsmen Label" at bounding box center [392, 91] width 27 height 4
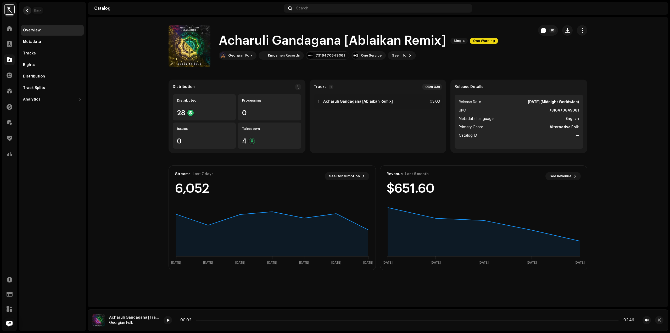
click at [26, 11] on span "button" at bounding box center [27, 10] width 4 height 4
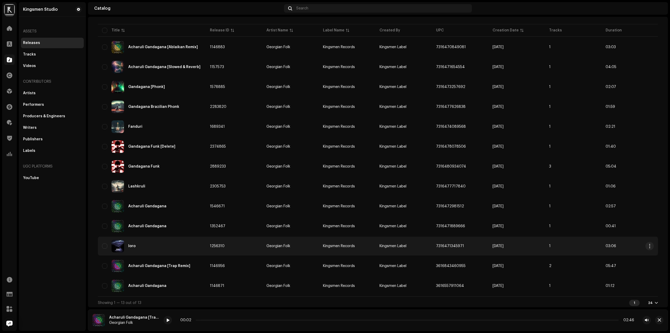
scroll to position [46, 0]
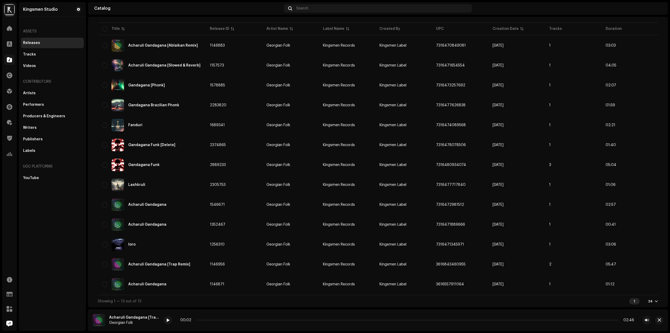
click at [172, 288] on div "Acharuli Gandagana" at bounding box center [151, 284] width 99 height 13
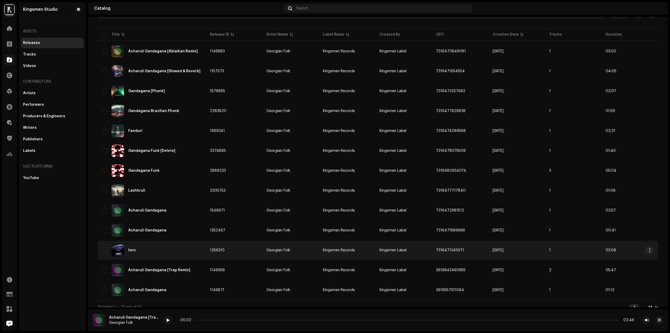
scroll to position [46, 0]
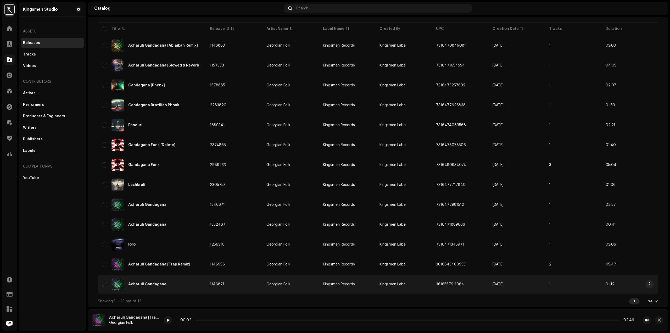
click at [159, 288] on div "Acharuli Gandagana" at bounding box center [151, 284] width 99 height 13
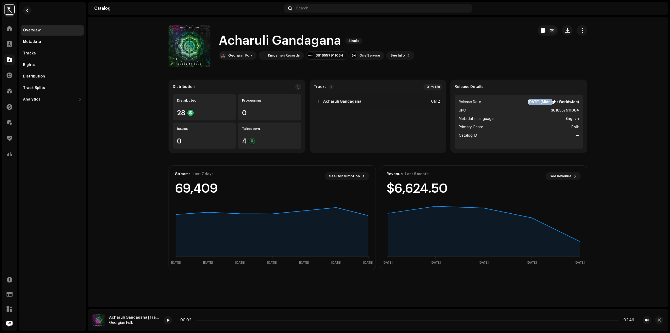
drag, startPoint x: 517, startPoint y: 101, endPoint x: 540, endPoint y: 102, distance: 23.0
click at [540, 102] on li "Release Date [DATE] (Midnight Worldwide)" at bounding box center [519, 102] width 120 height 6
copy strong "Jul 22, 2021"
click at [28, 11] on span "button" at bounding box center [27, 10] width 4 height 4
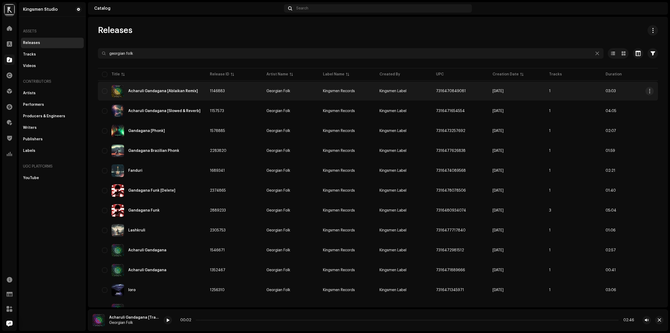
click at [497, 93] on td "[DATE]" at bounding box center [516, 91] width 56 height 19
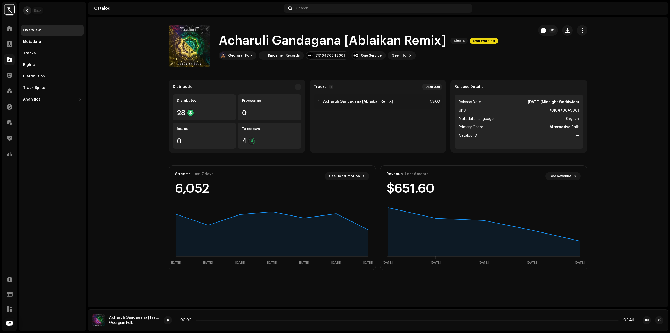
click at [28, 10] on span "button" at bounding box center [27, 10] width 4 height 4
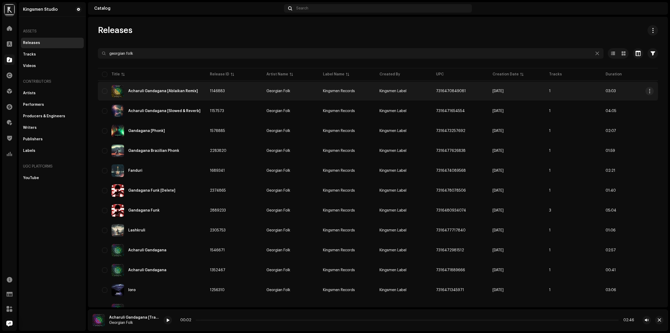
click at [152, 88] on div "Acharuli Gandagana [Ablaikan Remix]" at bounding box center [151, 91] width 99 height 13
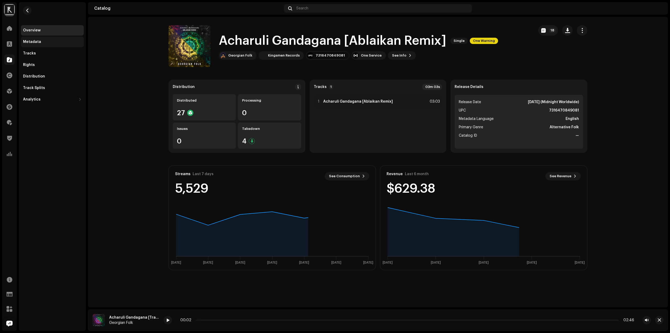
click at [39, 42] on div "Metadata" at bounding box center [32, 42] width 18 height 4
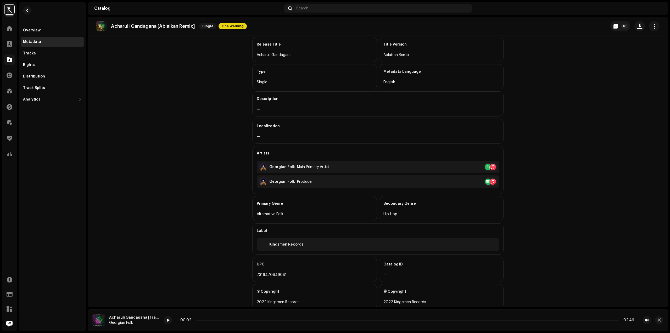
scroll to position [33, 0]
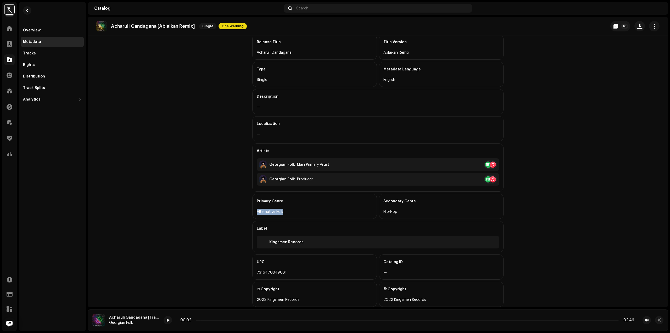
drag, startPoint x: 287, startPoint y: 209, endPoint x: 253, endPoint y: 210, distance: 34.3
click at [252, 210] on div "Primary Genre Alternative Folk" at bounding box center [314, 206] width 125 height 25
drag, startPoint x: 409, startPoint y: 213, endPoint x: 377, endPoint y: 211, distance: 32.0
click at [379, 210] on div "Secondary Genre Hip-Hop" at bounding box center [441, 206] width 125 height 25
click at [562, 218] on catalog-releases-details-metadata "Acharuli Gandagana [Ablaikan Remix] Single One Warning 18 Metadata Release Titl…" at bounding box center [378, 151] width 580 height 335
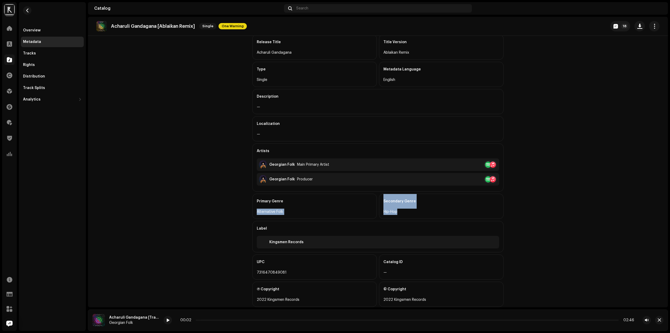
drag, startPoint x: 400, startPoint y: 213, endPoint x: 255, endPoint y: 211, distance: 144.4
click at [255, 211] on div "Primary Genre Alternative Folk Secondary Genre Hip-Hop" at bounding box center [377, 206] width 251 height 25
click at [257, 211] on div "Alternative Folk" at bounding box center [315, 211] width 116 height 6
drag, startPoint x: 279, startPoint y: 211, endPoint x: 285, endPoint y: 211, distance: 5.5
click at [289, 212] on div "Alternative Folk" at bounding box center [315, 211] width 116 height 6
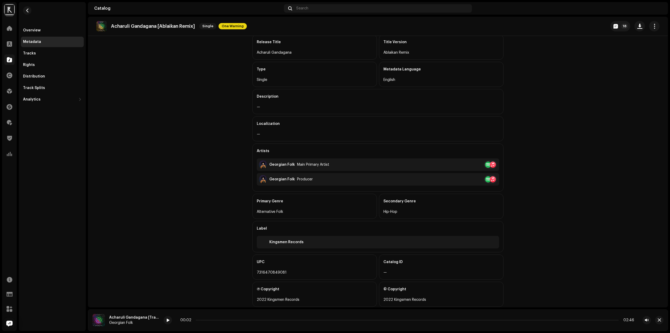
click at [277, 211] on div "Alternative Folk" at bounding box center [315, 211] width 116 height 6
drag, startPoint x: 284, startPoint y: 211, endPoint x: 225, endPoint y: 214, distance: 58.9
click at [223, 213] on catalog-releases-details-metadata "Acharuli Gandagana [Ablaikan Remix] Single One Warning 18 Metadata Release Titl…" at bounding box center [378, 151] width 580 height 335
click at [287, 210] on div "Alternative Folk" at bounding box center [315, 211] width 116 height 6
drag, startPoint x: 402, startPoint y: 213, endPoint x: 327, endPoint y: 214, distance: 75.1
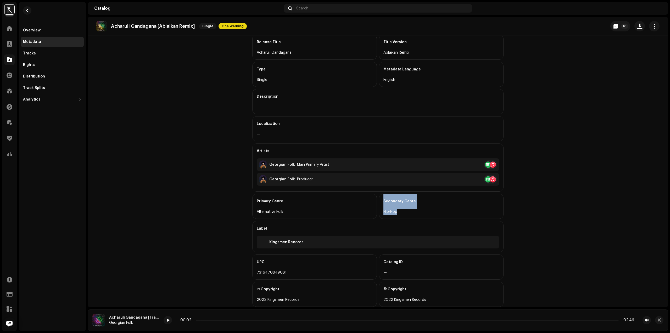
click at [327, 214] on div "Primary Genre Alternative Folk Secondary Genre Hip-Hop" at bounding box center [377, 206] width 251 height 25
click at [284, 211] on div "Alternative Folk" at bounding box center [315, 211] width 116 height 6
drag, startPoint x: 284, startPoint y: 211, endPoint x: 253, endPoint y: 212, distance: 31.4
click at [253, 212] on div "Primary Genre Alternative Folk" at bounding box center [314, 206] width 125 height 25
click at [258, 211] on div "Alternative Folk" at bounding box center [315, 211] width 116 height 6
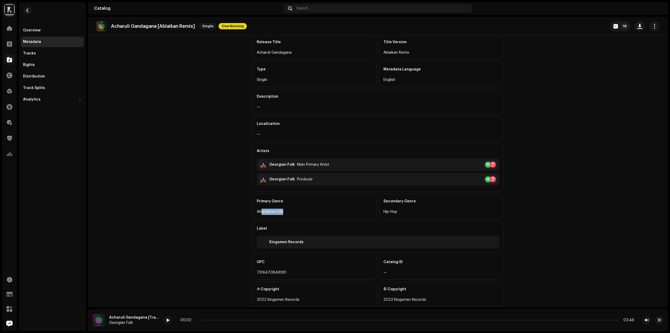
drag, startPoint x: 260, startPoint y: 211, endPoint x: 291, endPoint y: 216, distance: 31.0
click at [287, 216] on div "Primary Genre Alternative Folk" at bounding box center [314, 206] width 125 height 25
click at [292, 216] on div "Primary Genre Alternative Folk" at bounding box center [314, 206] width 125 height 25
click at [212, 203] on catalog-releases-details-metadata "Acharuli Gandagana [Ablaikan Remix] Single One Warning 18 Metadata Release Titl…" at bounding box center [378, 151] width 580 height 335
drag, startPoint x: 260, startPoint y: 210, endPoint x: 287, endPoint y: 210, distance: 27.2
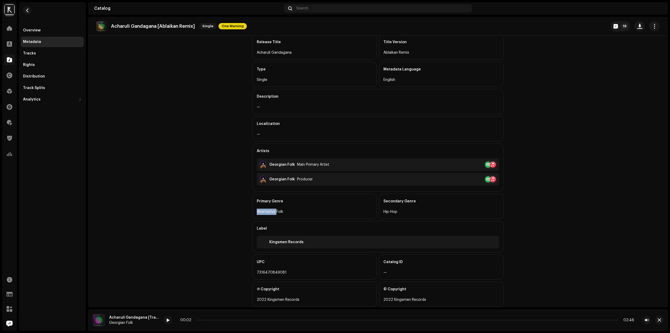
click at [276, 210] on div "Primary Genre Alternative Folk" at bounding box center [314, 206] width 125 height 25
click at [287, 210] on div "Alternative Folk" at bounding box center [315, 211] width 116 height 6
drag, startPoint x: 295, startPoint y: 210, endPoint x: 307, endPoint y: 206, distance: 12.7
click at [233, 208] on catalog-releases-details-metadata "Acharuli Gandagana [Ablaikan Remix] Single One Warning 18 Metadata Release Titl…" at bounding box center [378, 151] width 580 height 335
click at [418, 216] on div "Secondary Genre Hip-Hop" at bounding box center [441, 206] width 125 height 25
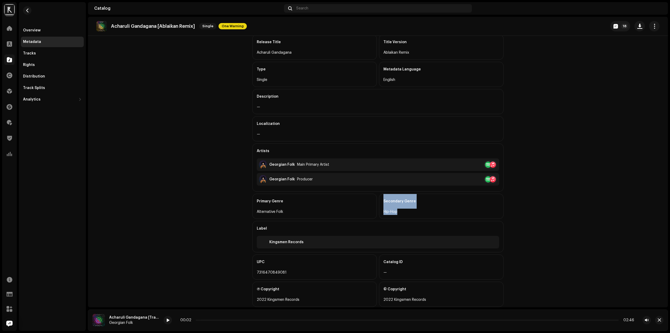
drag, startPoint x: 401, startPoint y: 211, endPoint x: 366, endPoint y: 214, distance: 35.1
click at [366, 214] on div "Primary Genre Alternative Folk Secondary Genre Hip-Hop" at bounding box center [377, 206] width 251 height 25
click at [289, 210] on div "Alternative Folk" at bounding box center [315, 211] width 116 height 6
drag, startPoint x: 282, startPoint y: 207, endPoint x: 245, endPoint y: 207, distance: 37.7
click at [245, 207] on div "Metadata Release Title Acharuli Gandagana Title Version Ablaikan Remix Type Sin…" at bounding box center [378, 166] width 268 height 308
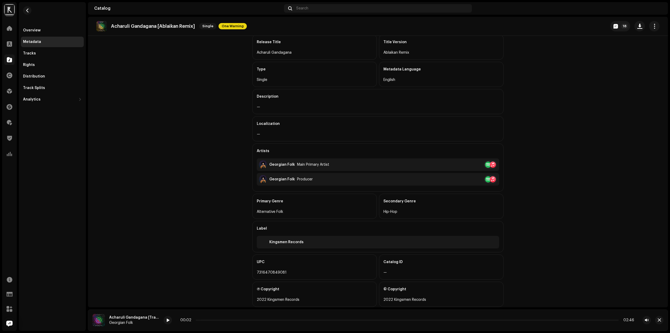
click at [278, 212] on div "Alternative Folk" at bounding box center [315, 211] width 116 height 6
drag, startPoint x: 288, startPoint y: 213, endPoint x: 255, endPoint y: 214, distance: 33.5
click at [255, 214] on div "Primary Genre Alternative Folk" at bounding box center [314, 206] width 125 height 25
click at [269, 213] on div "Alternative Folk" at bounding box center [315, 211] width 116 height 6
click at [361, 210] on div "Alternative Folk" at bounding box center [315, 211] width 116 height 6
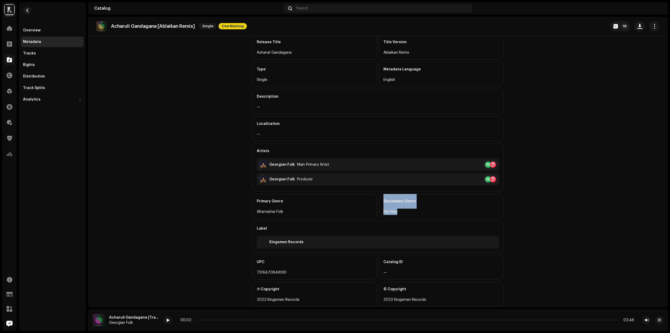
drag, startPoint x: 408, startPoint y: 209, endPoint x: 371, endPoint y: 218, distance: 37.8
click at [371, 218] on div "Primary Genre Alternative Folk Secondary Genre Hip-Hop" at bounding box center [377, 206] width 251 height 25
click at [396, 212] on div "Hip-Hop" at bounding box center [441, 211] width 116 height 6
click at [48, 52] on div "Tracks" at bounding box center [52, 53] width 59 height 4
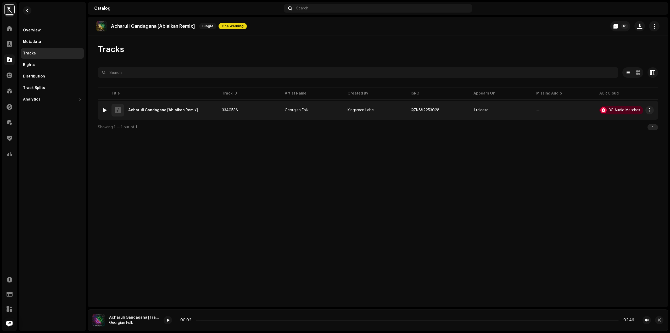
click at [104, 109] on div at bounding box center [105, 110] width 4 height 4
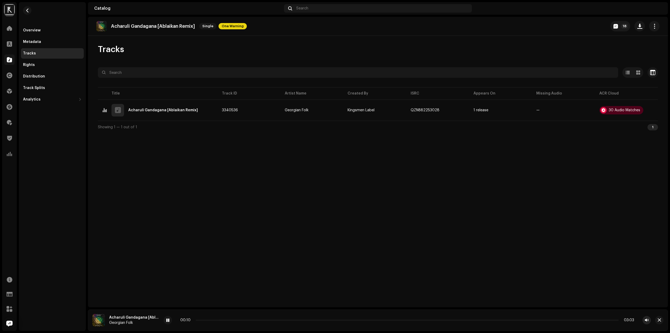
drag, startPoint x: 646, startPoint y: 316, endPoint x: 646, endPoint y: 319, distance: 2.9
click at [646, 319] on button "button" at bounding box center [646, 320] width 8 height 8
click at [646, 319] on span "button" at bounding box center [647, 320] width 4 height 4
click at [646, 318] on span "button" at bounding box center [647, 320] width 4 height 4
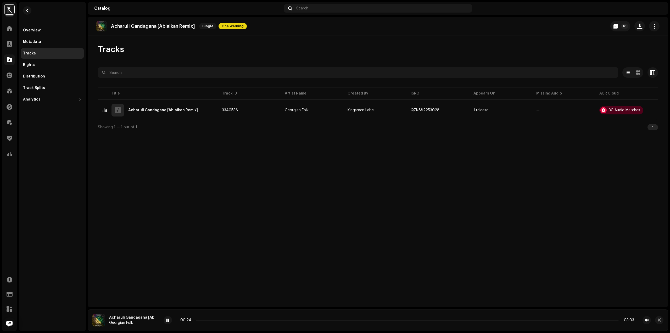
drag, startPoint x: 166, startPoint y: 320, endPoint x: 165, endPoint y: 302, distance: 17.6
click at [166, 320] on div at bounding box center [167, 320] width 8 height 8
click at [30, 10] on button "button" at bounding box center [27, 10] width 8 height 8
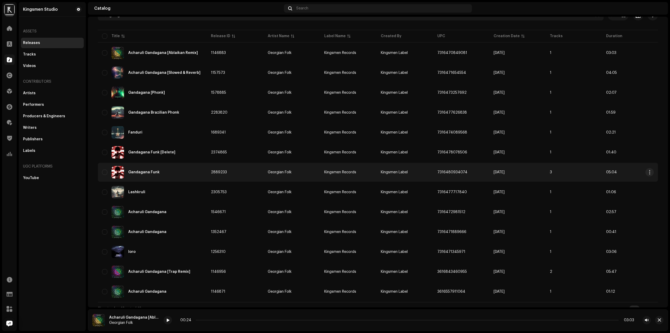
scroll to position [46, 0]
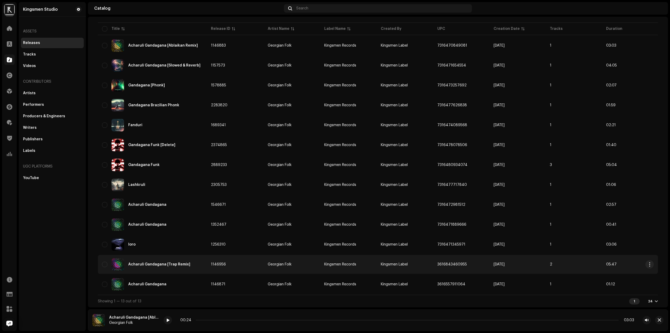
click at [265, 267] on td "Georgian Folk" at bounding box center [291, 264] width 56 height 19
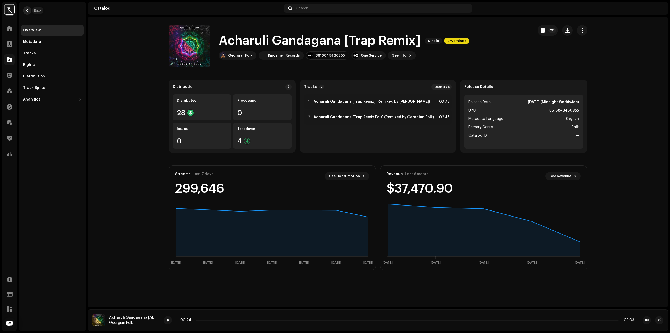
click at [27, 9] on span "button" at bounding box center [27, 10] width 4 height 4
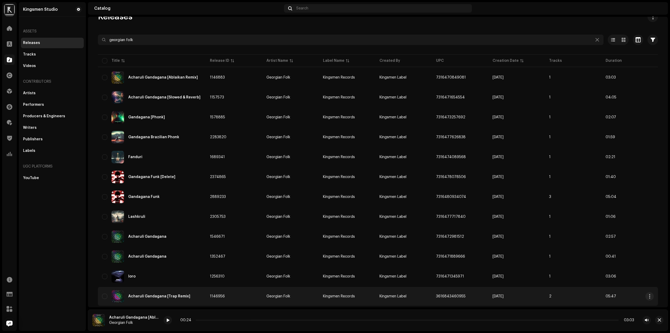
scroll to position [46, 0]
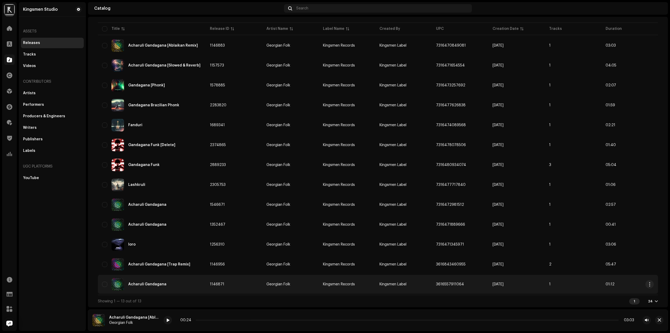
click at [502, 284] on span "[DATE]" at bounding box center [497, 284] width 11 height 4
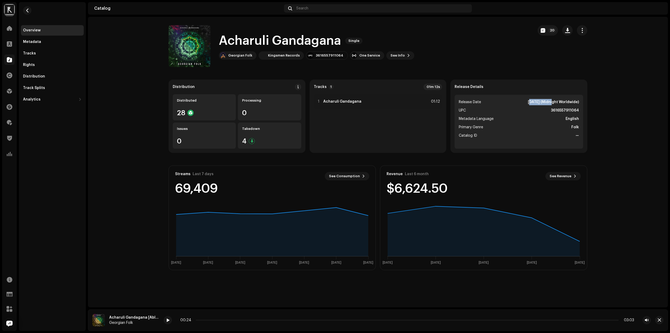
drag, startPoint x: 520, startPoint y: 101, endPoint x: 539, endPoint y: 101, distance: 19.4
click at [539, 101] on strong "[DATE] (Midnight Worldwide)" at bounding box center [553, 102] width 51 height 6
click at [528, 102] on strong "[DATE] (Midnight Worldwide)" at bounding box center [553, 102] width 51 height 6
drag, startPoint x: 520, startPoint y: 102, endPoint x: 539, endPoint y: 102, distance: 19.6
click at [539, 102] on strong "[DATE] (Midnight Worldwide)" at bounding box center [553, 102] width 51 height 6
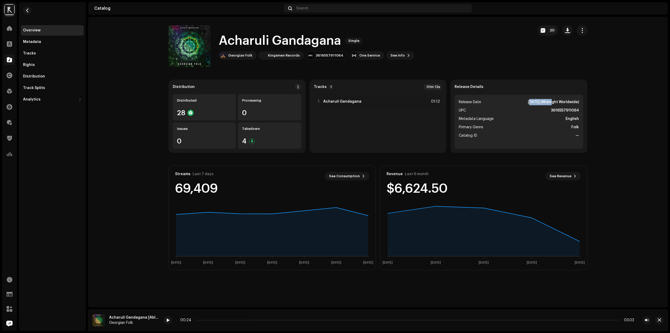
click at [529, 100] on strong "[DATE] (Midnight Worldwide)" at bounding box center [553, 102] width 51 height 6
drag, startPoint x: 517, startPoint y: 102, endPoint x: 541, endPoint y: 103, distance: 24.1
click at [541, 103] on li "Release Date [DATE] (Midnight Worldwide)" at bounding box center [519, 102] width 120 height 6
click at [528, 104] on strong "[DATE] (Midnight Worldwide)" at bounding box center [553, 102] width 51 height 6
drag, startPoint x: 522, startPoint y: 102, endPoint x: 545, endPoint y: 100, distance: 22.5
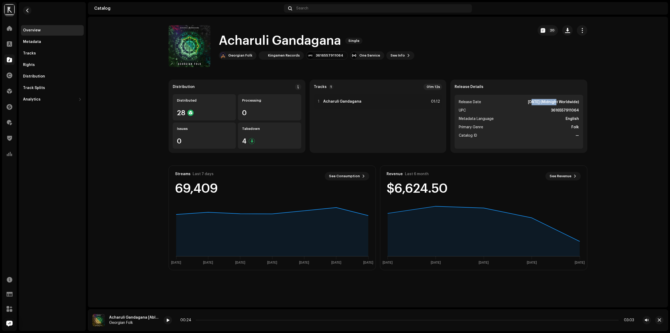
click at [545, 100] on strong "[DATE] (Midnight Worldwide)" at bounding box center [553, 102] width 51 height 6
click at [519, 107] on ul "Release Date [DATE] (Midnight Worldwide) UPC 3616557911064 Metadata Language En…" at bounding box center [518, 122] width 128 height 54
drag, startPoint x: 519, startPoint y: 102, endPoint x: 551, endPoint y: 97, distance: 32.0
click at [551, 97] on ul "Release Date [DATE] (Midnight Worldwide) UPC 3616557911064 Metadata Language En…" at bounding box center [518, 122] width 128 height 54
click at [25, 8] on button "button" at bounding box center [27, 10] width 8 height 8
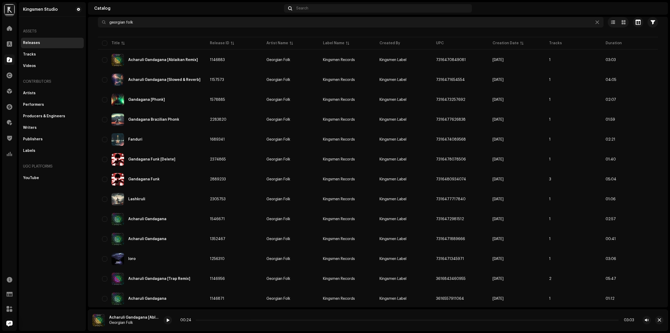
scroll to position [46, 0]
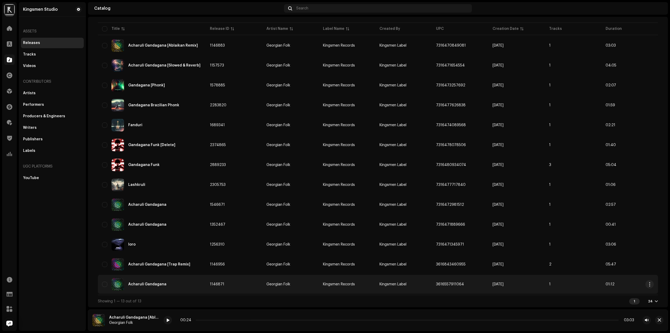
click at [501, 285] on span "[DATE]" at bounding box center [497, 284] width 11 height 4
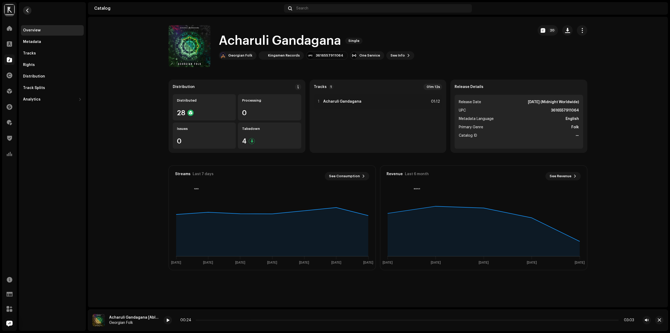
click at [29, 11] on span "button" at bounding box center [27, 10] width 4 height 4
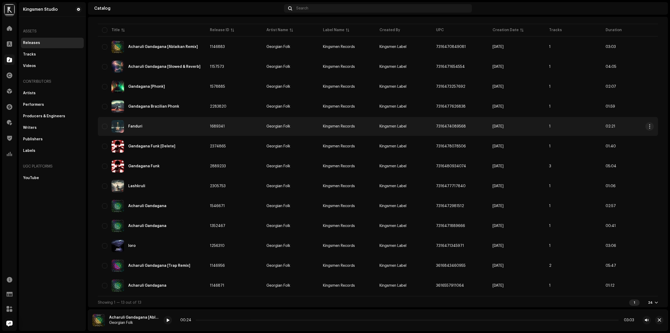
scroll to position [46, 0]
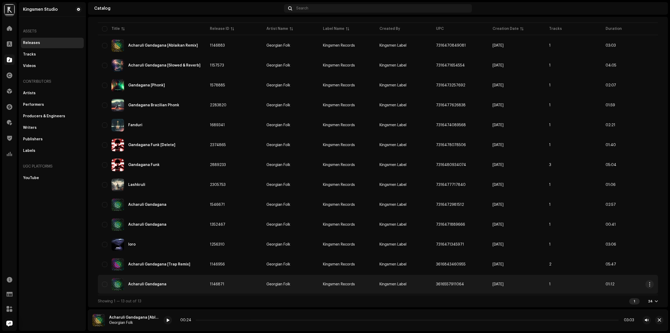
click at [494, 283] on span "[DATE]" at bounding box center [497, 284] width 11 height 4
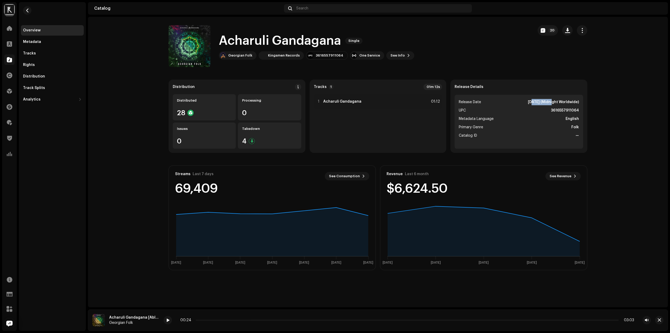
drag, startPoint x: 522, startPoint y: 101, endPoint x: 540, endPoint y: 102, distance: 17.5
click at [540, 102] on strong "[DATE] (Midnight Worldwide)" at bounding box center [553, 102] width 51 height 6
click at [528, 103] on strong "[DATE] (Midnight Worldwide)" at bounding box center [553, 102] width 51 height 6
drag, startPoint x: 519, startPoint y: 102, endPoint x: 540, endPoint y: 101, distance: 21.2
click at [540, 101] on li "Release Date [DATE] (Midnight Worldwide)" at bounding box center [519, 102] width 120 height 6
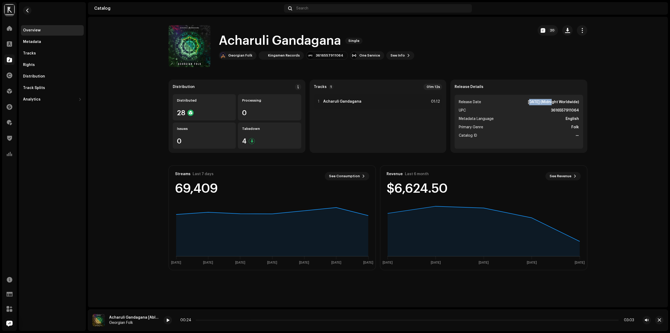
click at [528, 101] on strong "[DATE] (Midnight Worldwide)" at bounding box center [553, 102] width 51 height 6
drag, startPoint x: 520, startPoint y: 102, endPoint x: 540, endPoint y: 101, distance: 19.7
click at [540, 101] on strong "[DATE] (Midnight Worldwide)" at bounding box center [553, 102] width 51 height 6
click at [528, 100] on strong "[DATE] (Midnight Worldwide)" at bounding box center [553, 102] width 51 height 6
click at [24, 13] on button "button" at bounding box center [27, 10] width 8 height 8
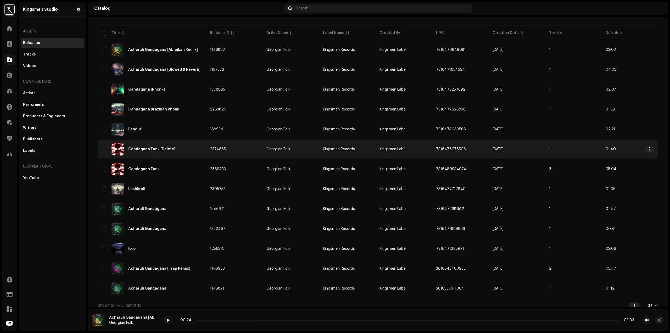
scroll to position [46, 0]
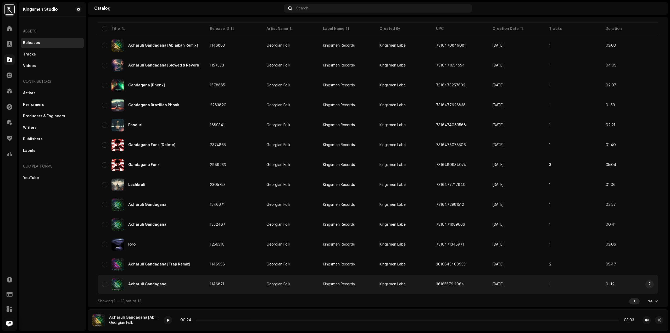
click at [505, 287] on td "[DATE]" at bounding box center [516, 284] width 56 height 19
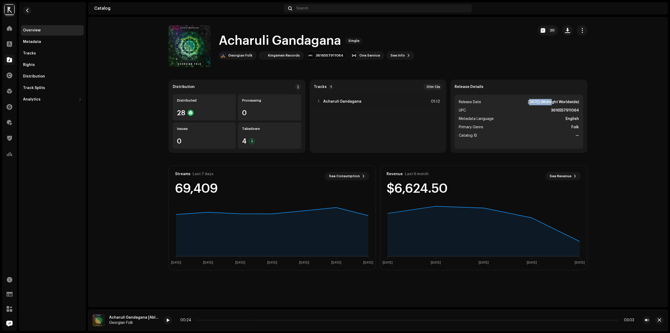
drag, startPoint x: 517, startPoint y: 104, endPoint x: 540, endPoint y: 104, distance: 23.0
click at [540, 104] on li "Release Date [DATE] (Midnight Worldwide)" at bounding box center [519, 102] width 120 height 6
click at [28, 10] on span "button" at bounding box center [27, 10] width 4 height 4
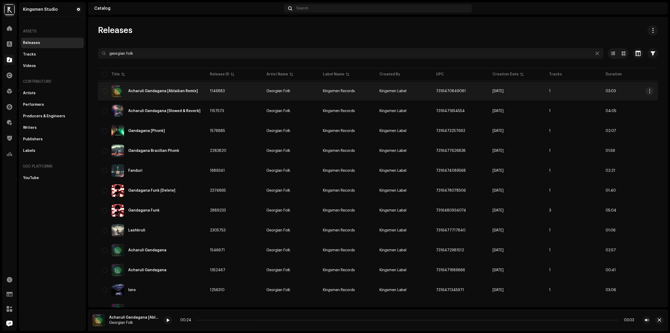
click at [142, 92] on div "Acharuli Gandagana [Ablaikan Remix]" at bounding box center [163, 91] width 70 height 4
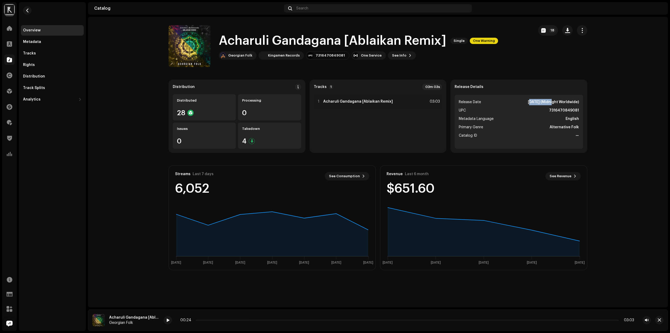
drag, startPoint x: 517, startPoint y: 101, endPoint x: 541, endPoint y: 101, distance: 24.6
click at [541, 101] on li "Release Date [DATE] (Midnight Worldwide)" at bounding box center [519, 102] width 120 height 6
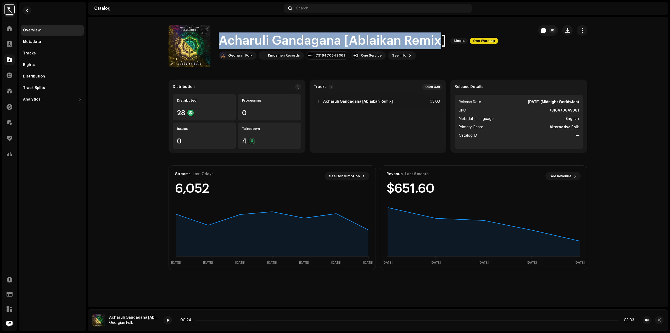
drag, startPoint x: 219, startPoint y: 39, endPoint x: 437, endPoint y: 43, distance: 217.9
click at [437, 43] on h1 "Acharuli Gandagana [Ablaikan Remix]" at bounding box center [332, 40] width 227 height 17
click at [235, 44] on h1 "Acharuli Gandagana [Ablaikan Remix]" at bounding box center [332, 40] width 227 height 17
drag, startPoint x: 224, startPoint y: 42, endPoint x: 466, endPoint y: 36, distance: 241.8
click at [466, 36] on div "Acharuli Gandagana [Ablaikan Remix] Single One Warning" at bounding box center [358, 40] width 279 height 17
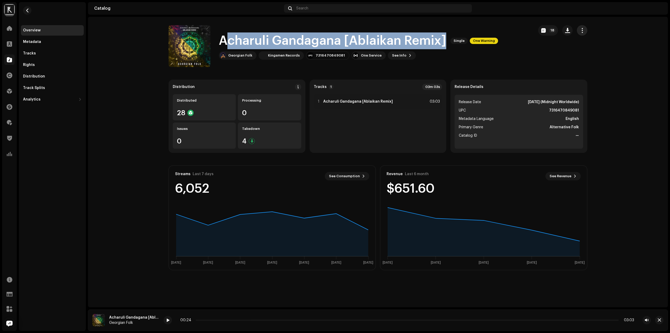
click at [579, 29] on button "button" at bounding box center [581, 30] width 10 height 10
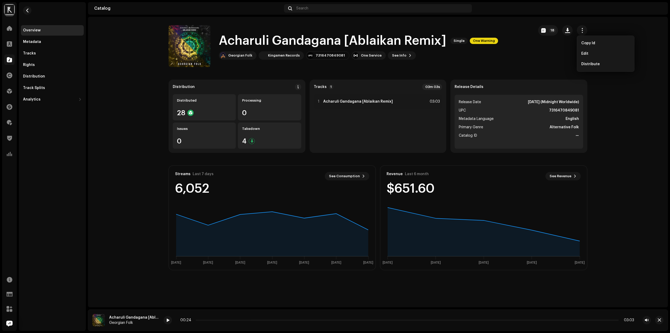
click at [105, 87] on catalog-releases-details-overview "Acharuli Gandagana [Ablaikan Remix] Single One Warning 18 Acharuli Gandagana [A…" at bounding box center [378, 148] width 580 height 262
click at [25, 10] on span "button" at bounding box center [27, 10] width 4 height 4
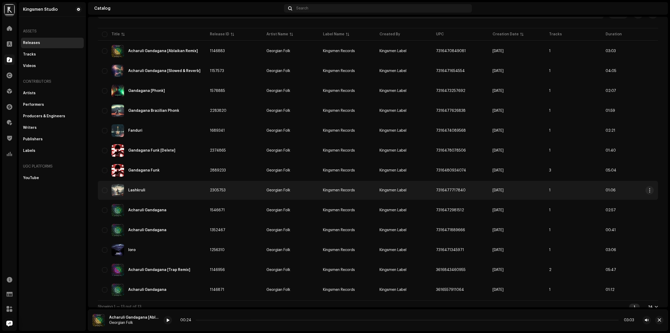
scroll to position [46, 0]
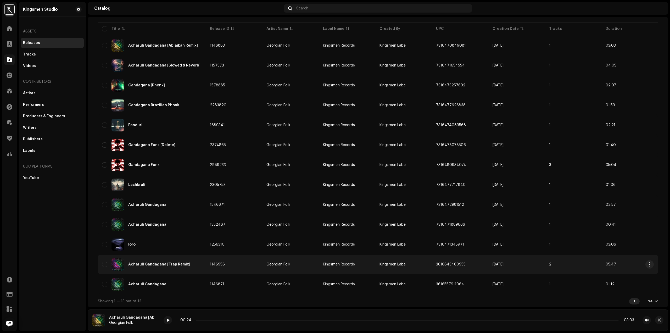
click at [188, 258] on div "Acharuli Gandagana [Trap Remix]" at bounding box center [151, 264] width 99 height 13
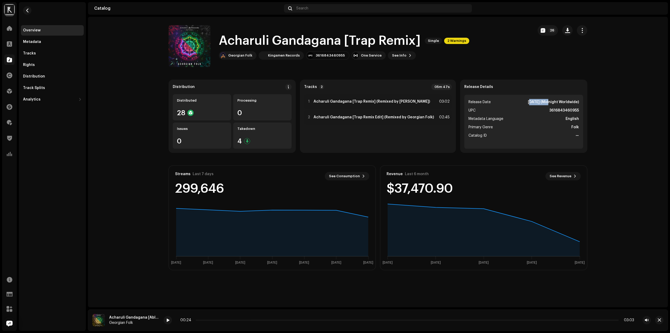
drag, startPoint x: 518, startPoint y: 103, endPoint x: 538, endPoint y: 99, distance: 20.6
click at [538, 99] on li "Release Date Jan 9, 2022 (Midnight Worldwide)" at bounding box center [523, 102] width 110 height 6
click at [30, 9] on button "button" at bounding box center [27, 10] width 8 height 8
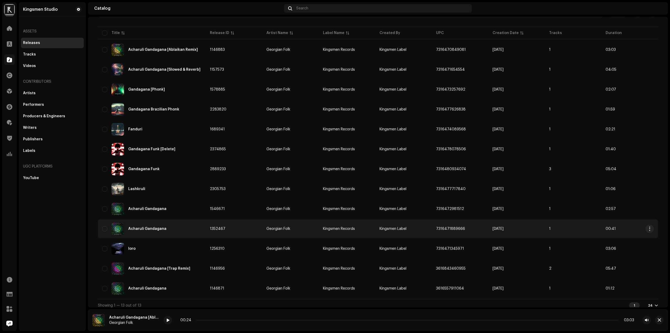
scroll to position [46, 0]
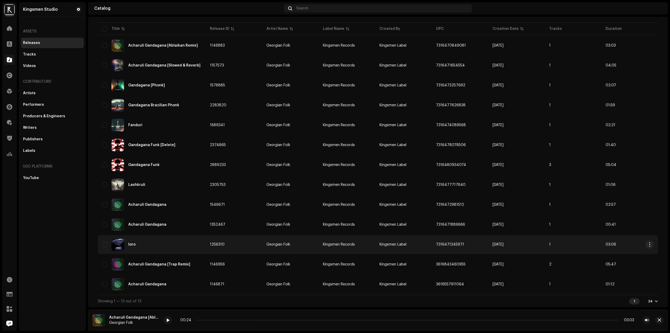
click at [158, 243] on div "Ioro" at bounding box center [151, 244] width 99 height 13
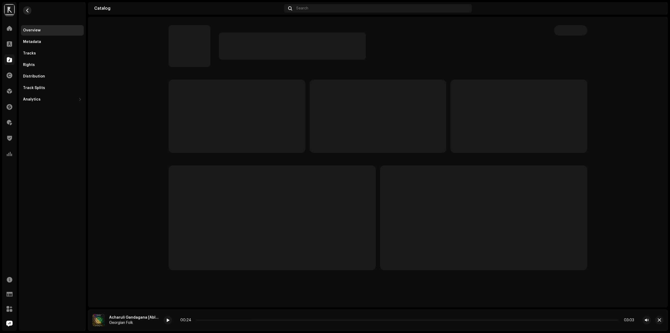
click at [30, 10] on button "button" at bounding box center [27, 10] width 8 height 8
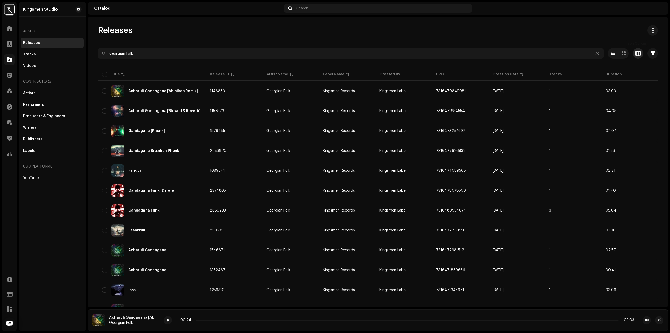
click at [635, 55] on span "button" at bounding box center [637, 53] width 5 height 4
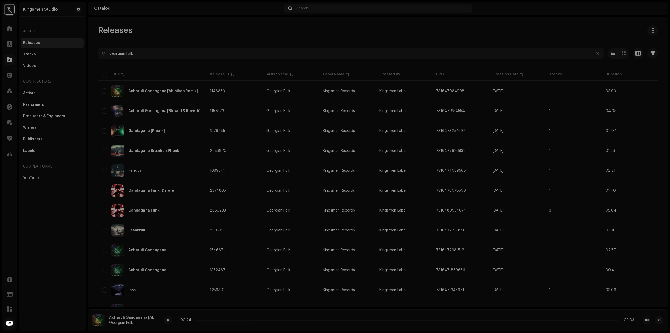
click at [634, 55] on div "Customize your view Reset Rows Compact Comfortable Columns Release ID Artist Na…" at bounding box center [335, 166] width 670 height 333
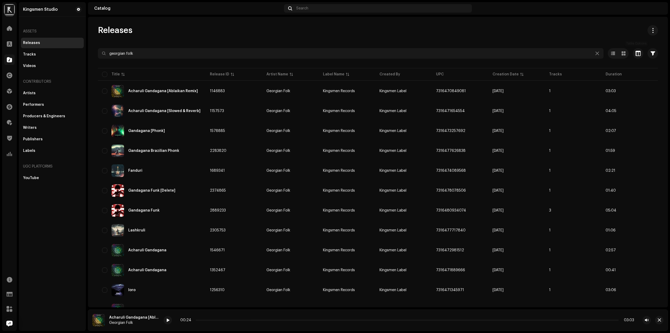
click at [635, 55] on span "button" at bounding box center [637, 53] width 5 height 4
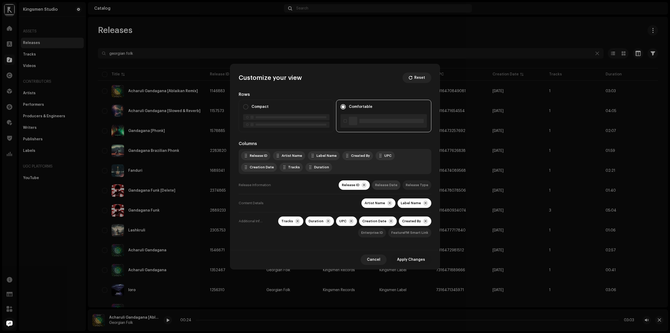
click at [387, 186] on div "Release Date" at bounding box center [386, 185] width 22 height 4
click at [392, 222] on span at bounding box center [391, 221] width 2 height 4
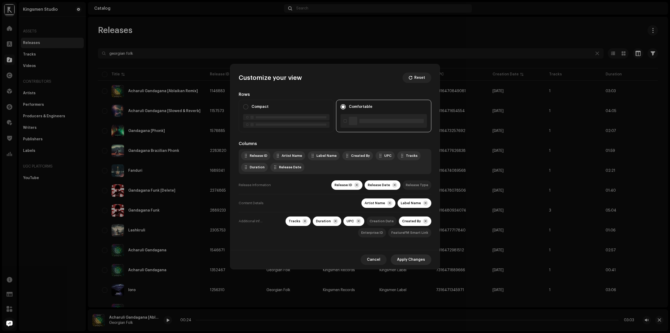
click at [408, 259] on span "Apply Changes" at bounding box center [411, 259] width 28 height 10
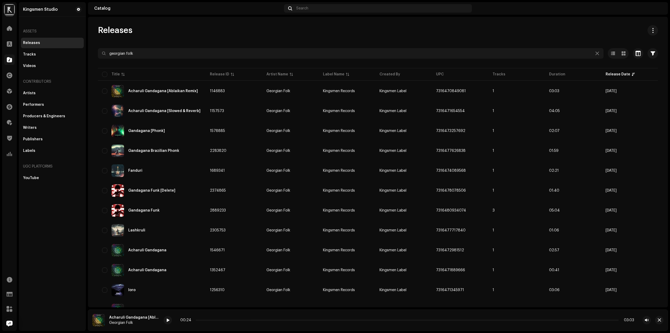
drag, startPoint x: 612, startPoint y: 74, endPoint x: 507, endPoint y: 74, distance: 104.4
click at [506, 73] on table "Title Release ID Artist Name Label Name Created By UPC Tracks Duration Release …" at bounding box center [378, 203] width 560 height 273
click at [647, 53] on button "button" at bounding box center [652, 53] width 10 height 10
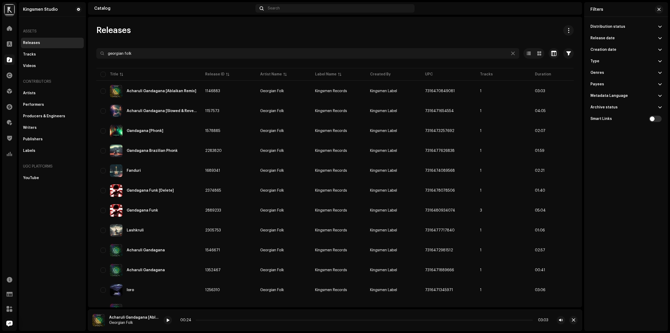
click at [551, 29] on div "Releases" at bounding box center [334, 30] width 477 height 10
click at [658, 7] on span "button" at bounding box center [658, 9] width 3 height 4
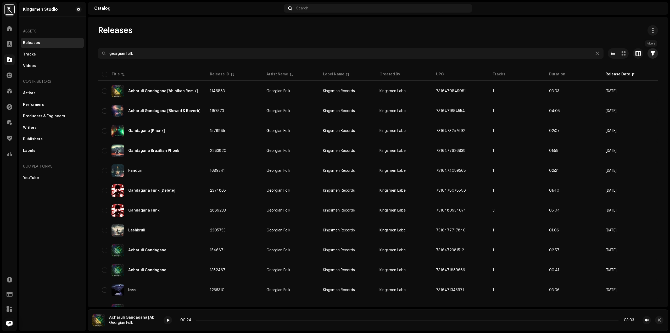
click at [650, 54] on span "button" at bounding box center [652, 53] width 4 height 4
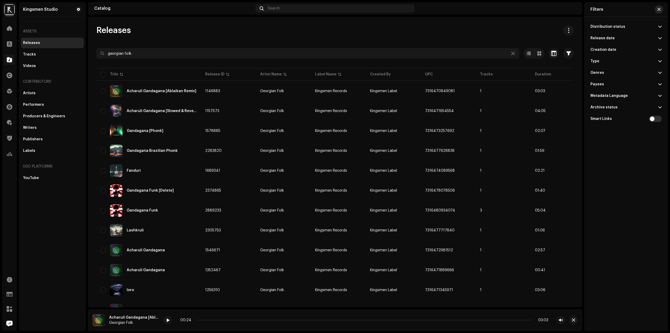
click at [659, 5] on button "button" at bounding box center [658, 9] width 8 height 8
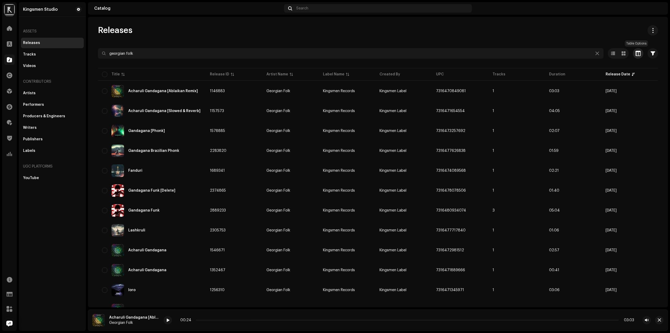
click at [635, 53] on span "button" at bounding box center [637, 53] width 5 height 4
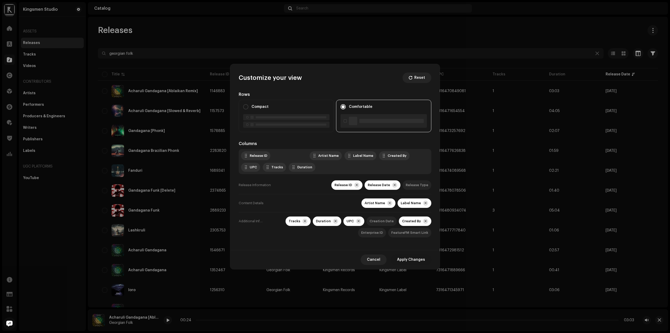
drag, startPoint x: 282, startPoint y: 168, endPoint x: 288, endPoint y: 155, distance: 14.6
click at [410, 259] on span "Apply Changes" at bounding box center [411, 259] width 28 height 10
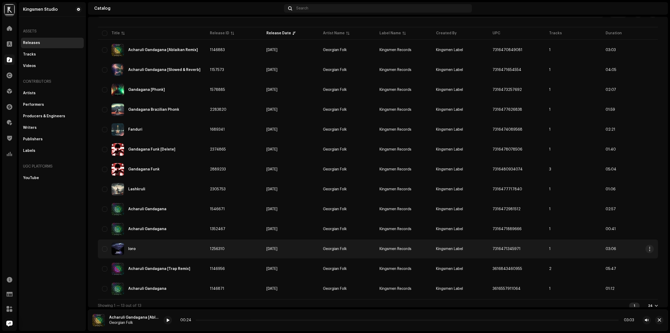
scroll to position [46, 0]
